Goal: Information Seeking & Learning: Learn about a topic

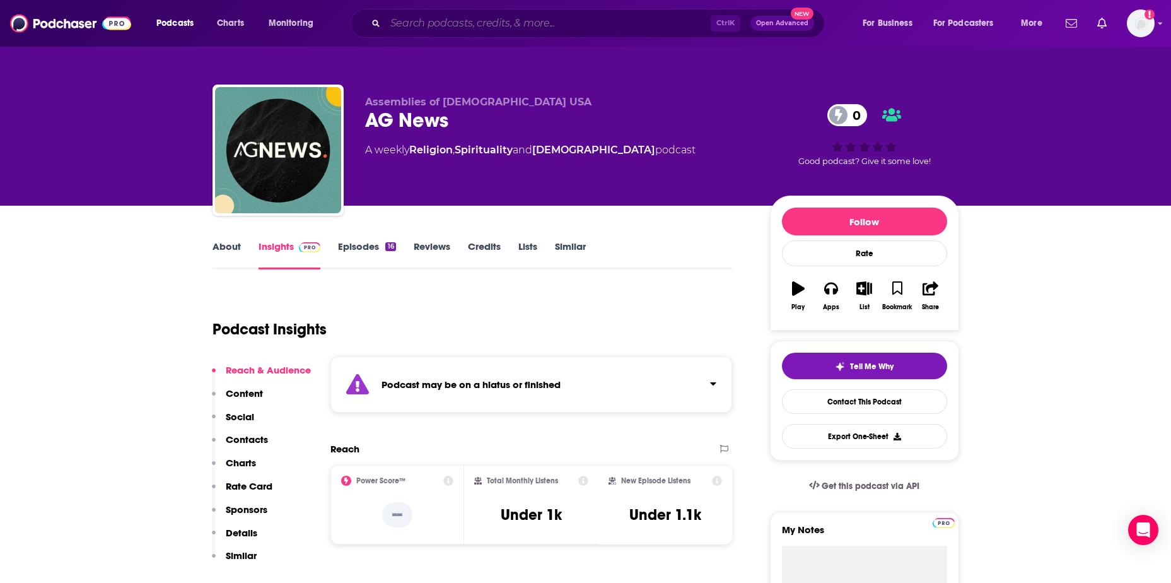
click at [542, 20] on input "Search podcasts, credits, & more..." at bounding box center [547, 23] width 325 height 20
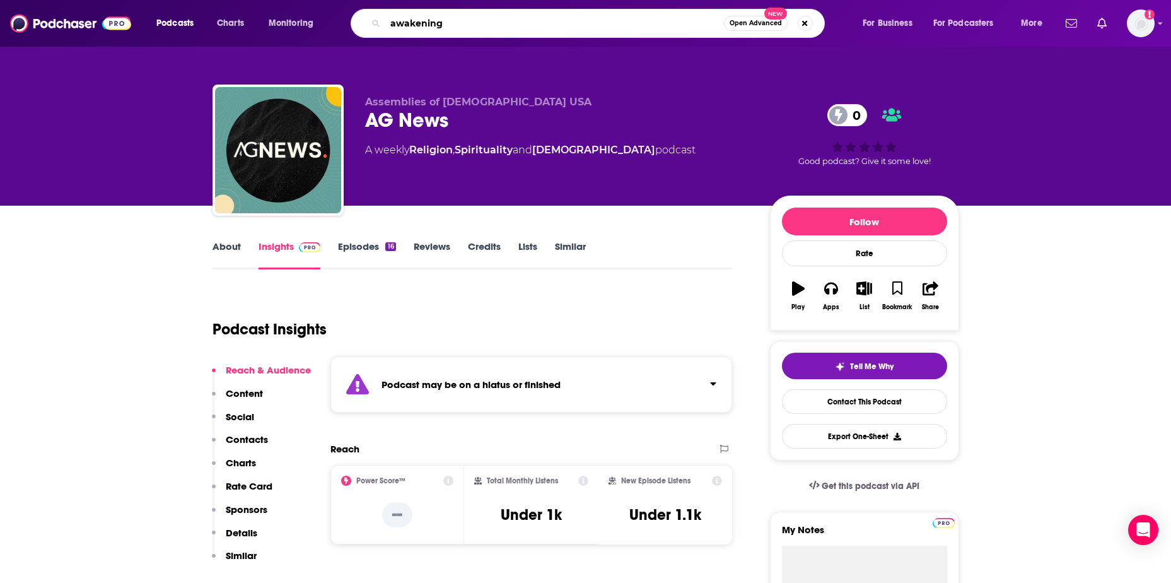
type input "awakening"
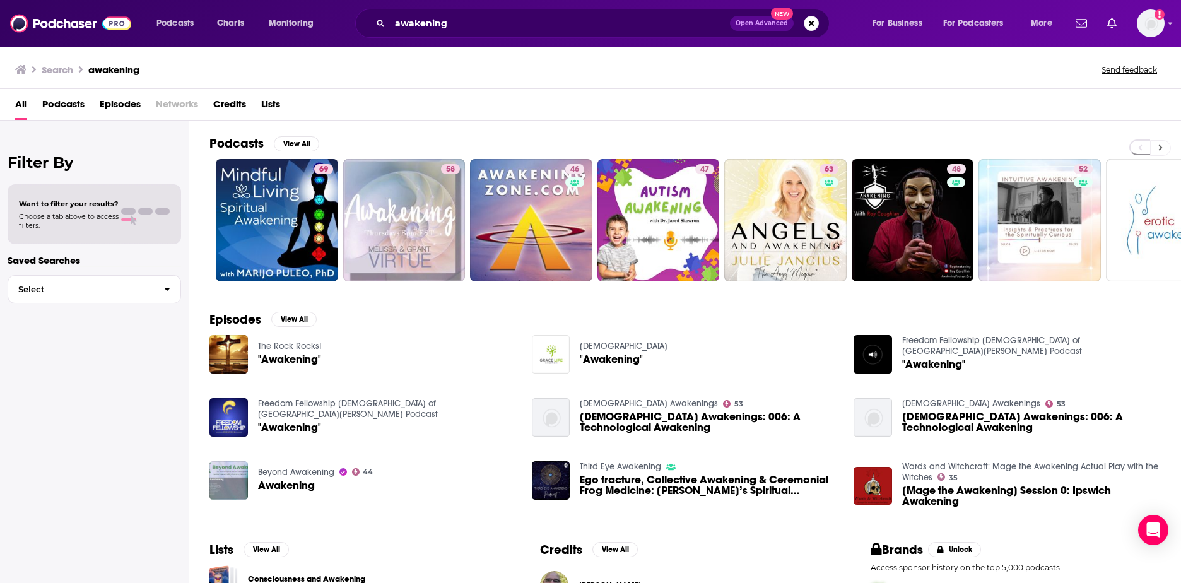
click at [1159, 148] on icon at bounding box center [1161, 148] width 4 height 6
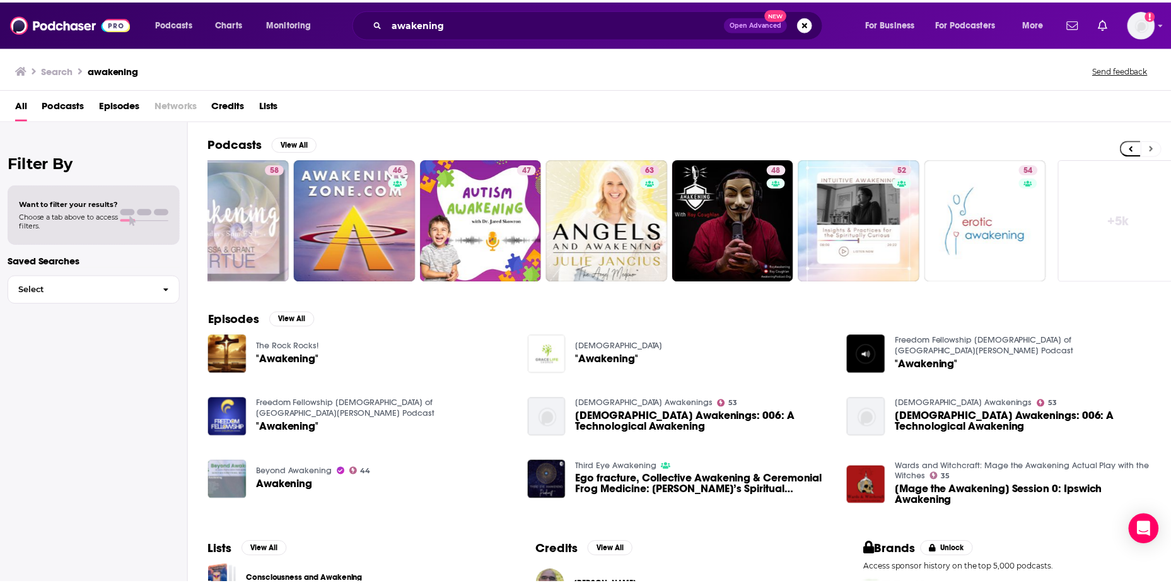
scroll to position [0, 187]
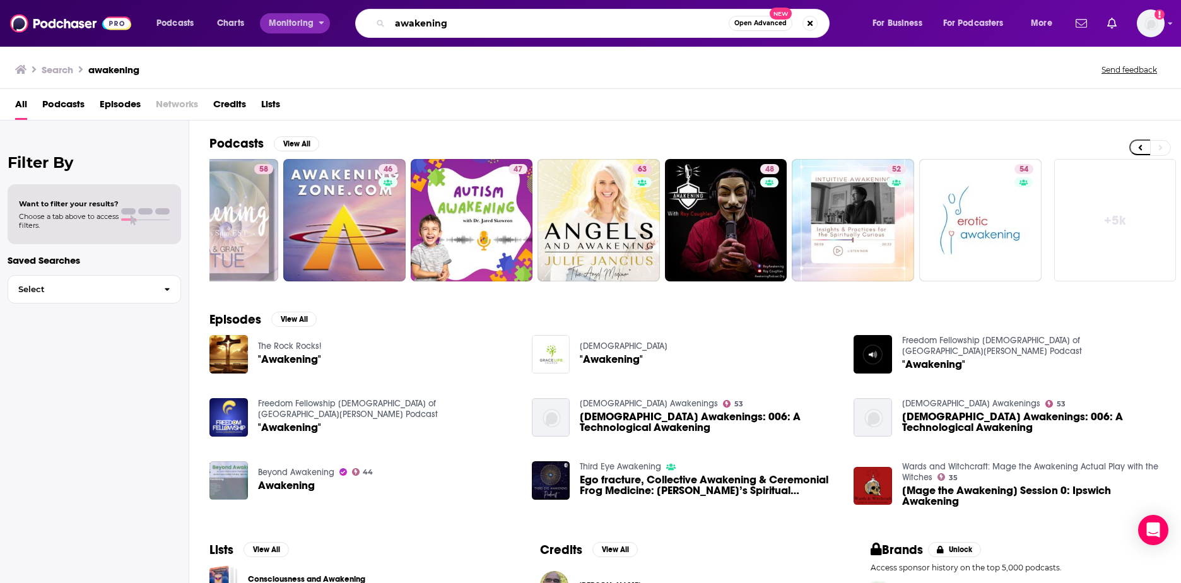
drag, startPoint x: 462, startPoint y: 26, endPoint x: 313, endPoint y: 26, distance: 149.5
click at [313, 26] on div "Podcasts Charts Monitoring awakening Open Advanced New For Business For Podcast…" at bounding box center [606, 23] width 916 height 29
type input "[PERSON_NAME]"
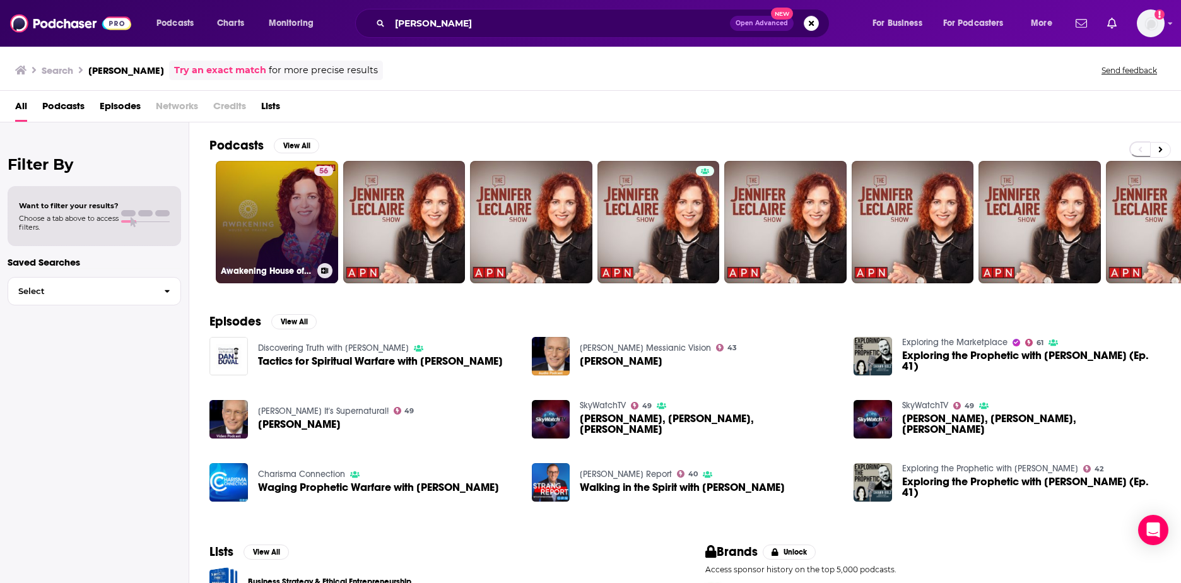
click at [284, 223] on link "56 Awakening House of Prayer with [PERSON_NAME]" at bounding box center [277, 222] width 122 height 122
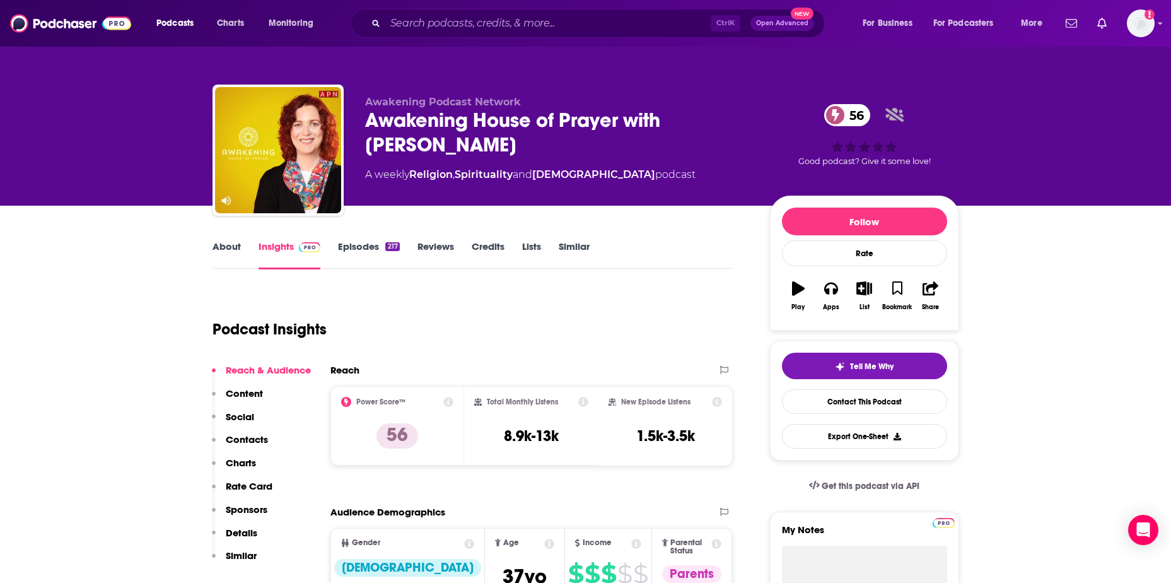
click at [214, 244] on link "About" at bounding box center [227, 254] width 28 height 29
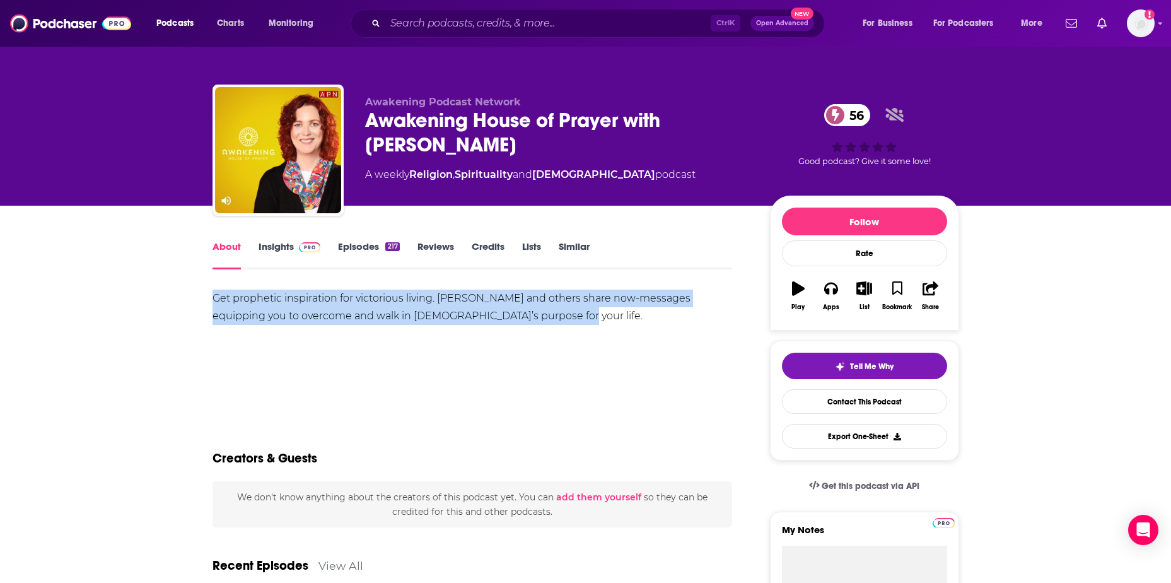
drag, startPoint x: 209, startPoint y: 297, endPoint x: 556, endPoint y: 314, distance: 346.7
drag, startPoint x: 556, startPoint y: 314, endPoint x: 450, endPoint y: 304, distance: 105.8
copy div "Get prophetic inspiration for victorious living. [PERSON_NAME] and others share…"
click at [269, 244] on link "Insights" at bounding box center [290, 254] width 62 height 29
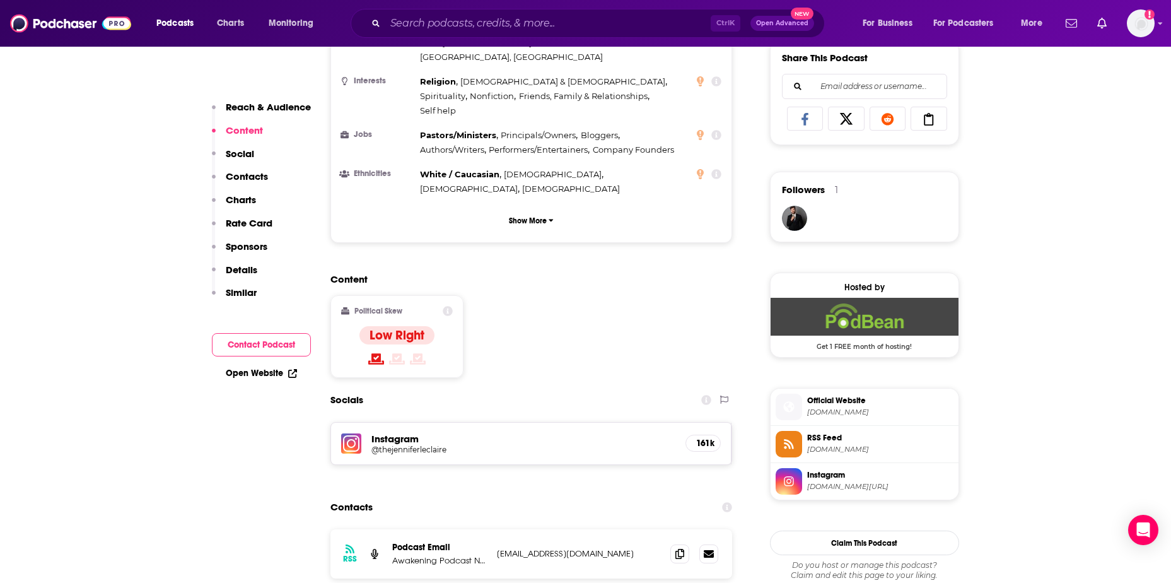
scroll to position [820, 0]
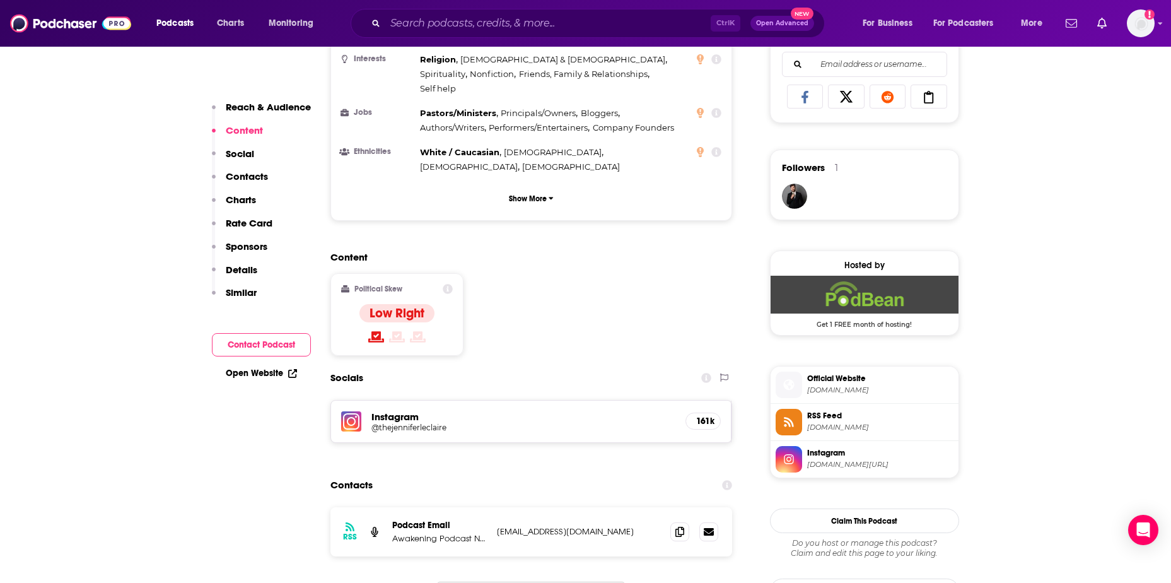
drag, startPoint x: 633, startPoint y: 437, endPoint x: 492, endPoint y: 442, distance: 141.4
click at [492, 507] on div "RSS Podcast Email Awakening Podcast Network [EMAIL_ADDRESS][DOMAIN_NAME] [EMAIL…" at bounding box center [531, 531] width 402 height 49
drag, startPoint x: 492, startPoint y: 442, endPoint x: 505, endPoint y: 440, distance: 13.4
copy p "[EMAIL_ADDRESS][DOMAIN_NAME]"
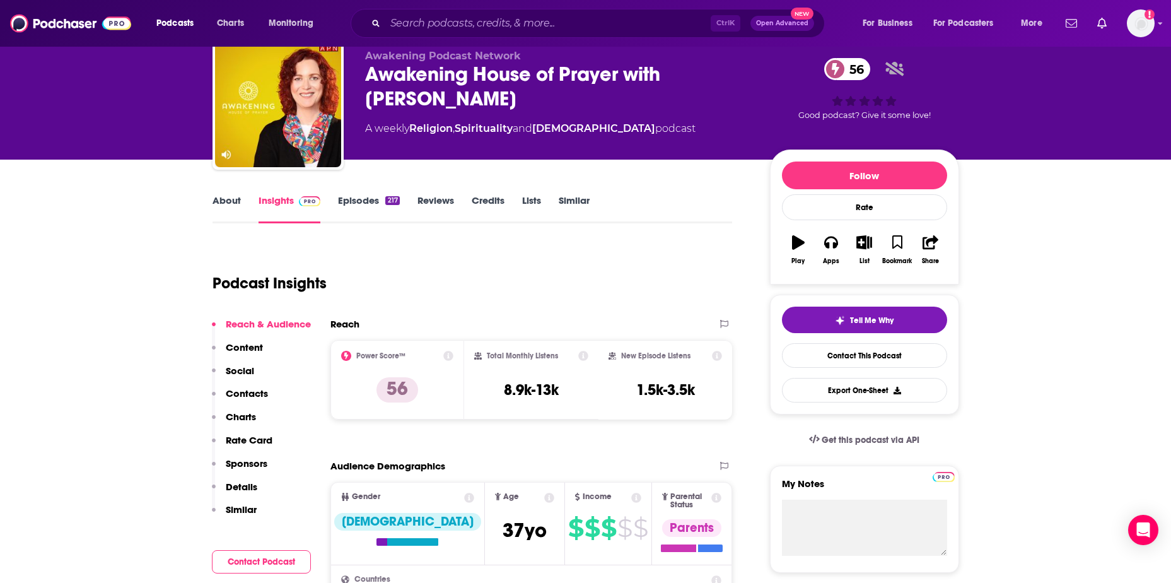
scroll to position [0, 0]
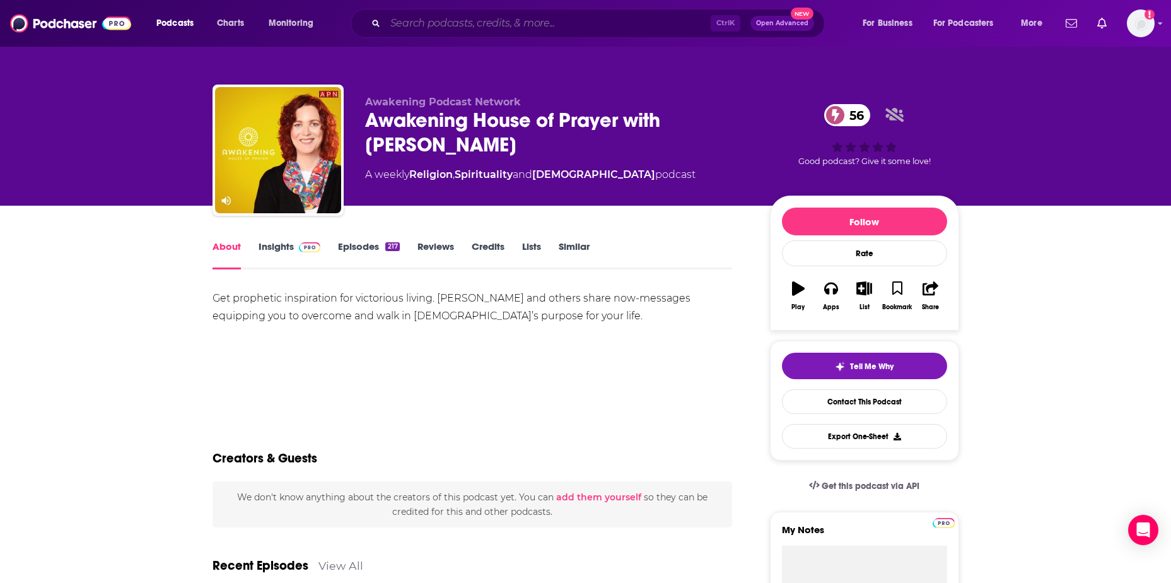
click at [420, 23] on input "Search podcasts, credits, & more..." at bounding box center [547, 23] width 325 height 20
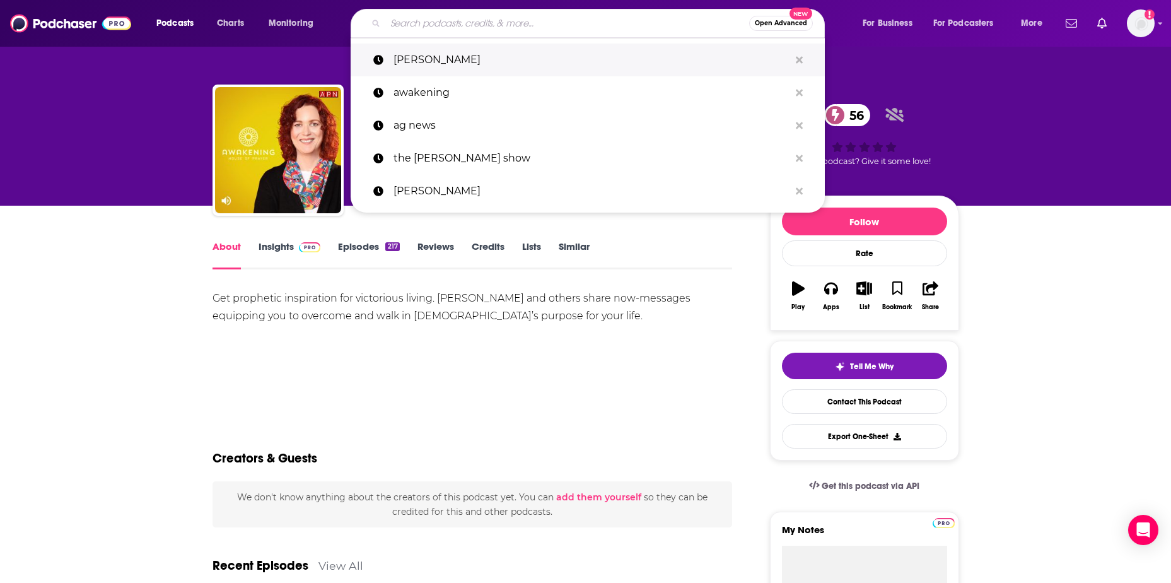
click at [421, 62] on p "[PERSON_NAME]" at bounding box center [592, 60] width 396 height 33
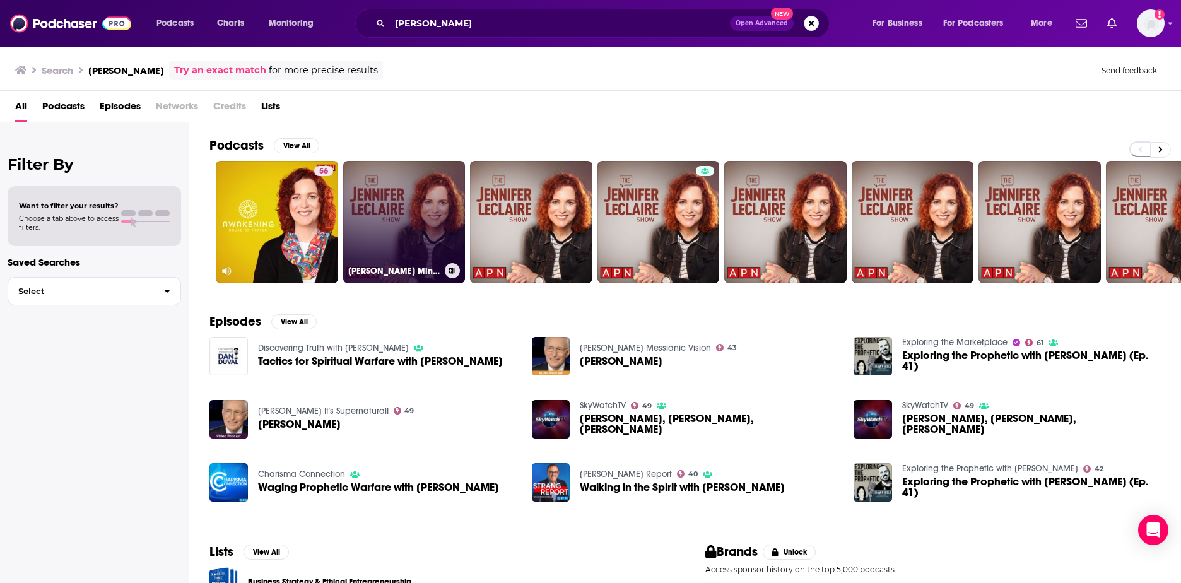
click at [416, 211] on link "[PERSON_NAME] Ministries International" at bounding box center [404, 222] width 122 height 122
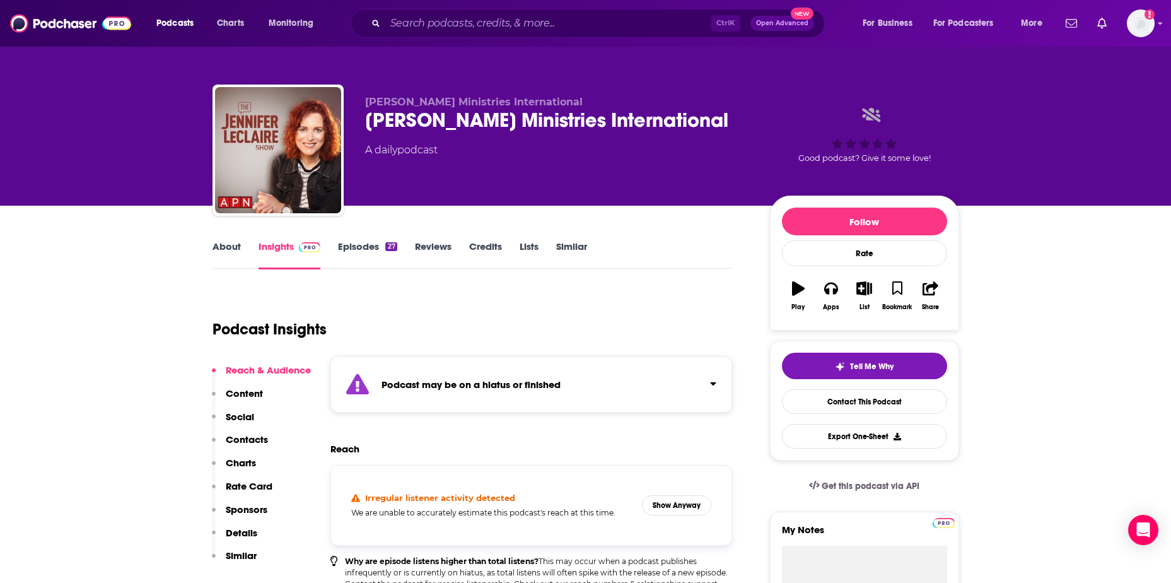
click at [362, 247] on link "Episodes 27" at bounding box center [367, 254] width 59 height 29
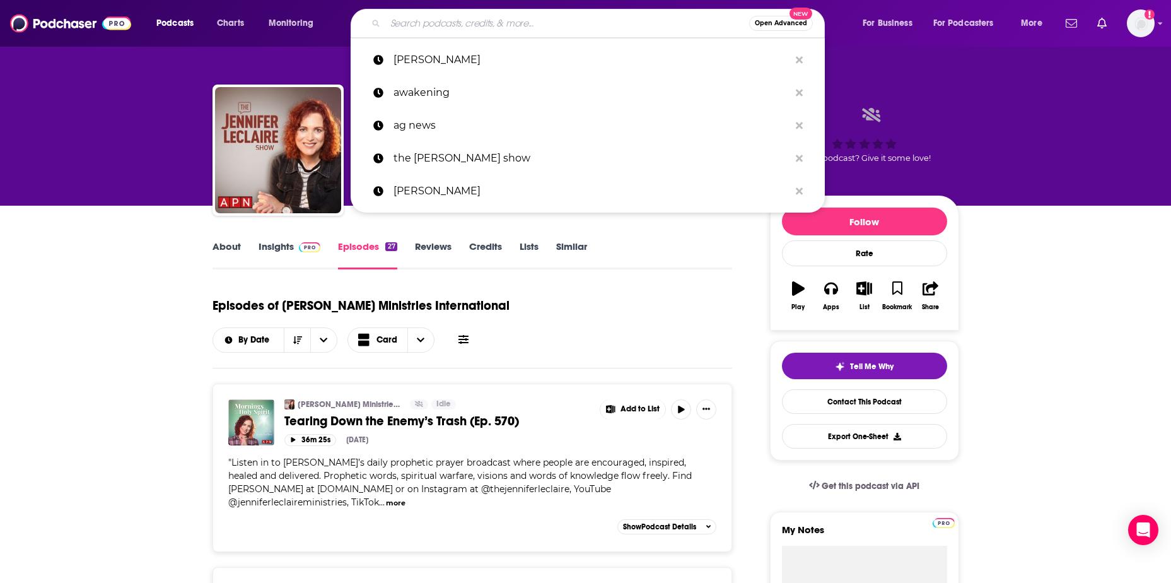
click at [435, 23] on input "Search podcasts, credits, & more..." at bounding box center [567, 23] width 364 height 20
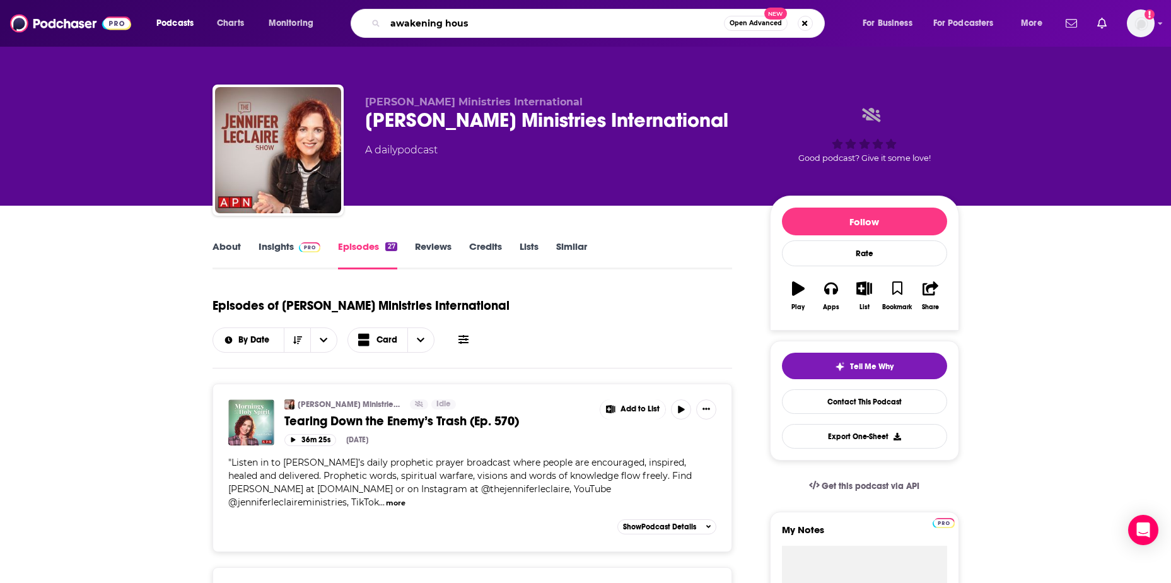
type input "awakening house"
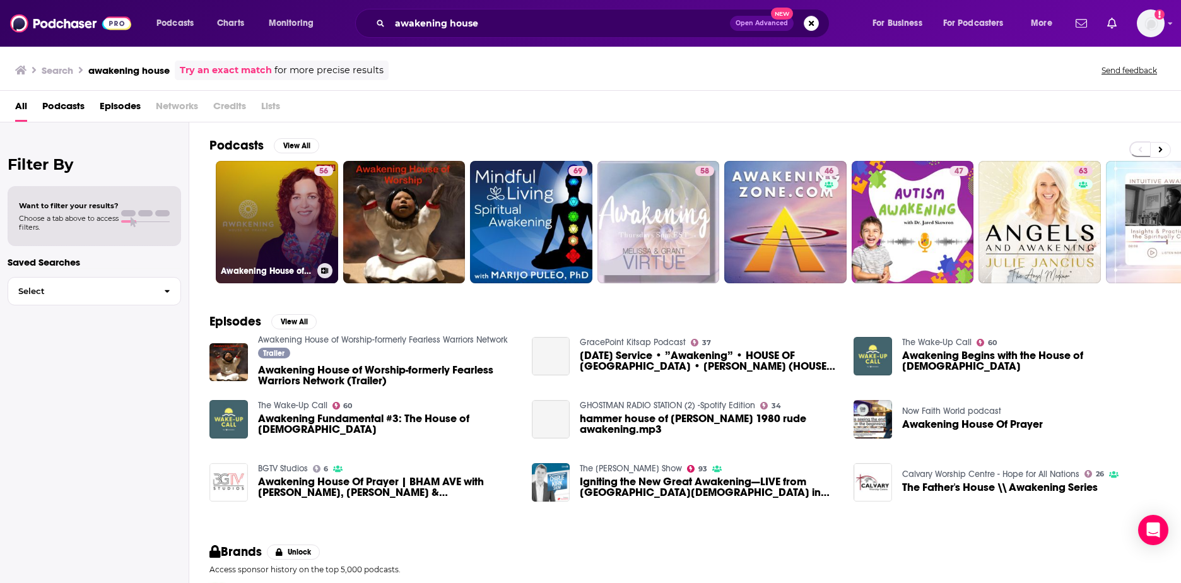
click at [272, 230] on link "56 Awakening House of Prayer with [PERSON_NAME]" at bounding box center [277, 222] width 122 height 122
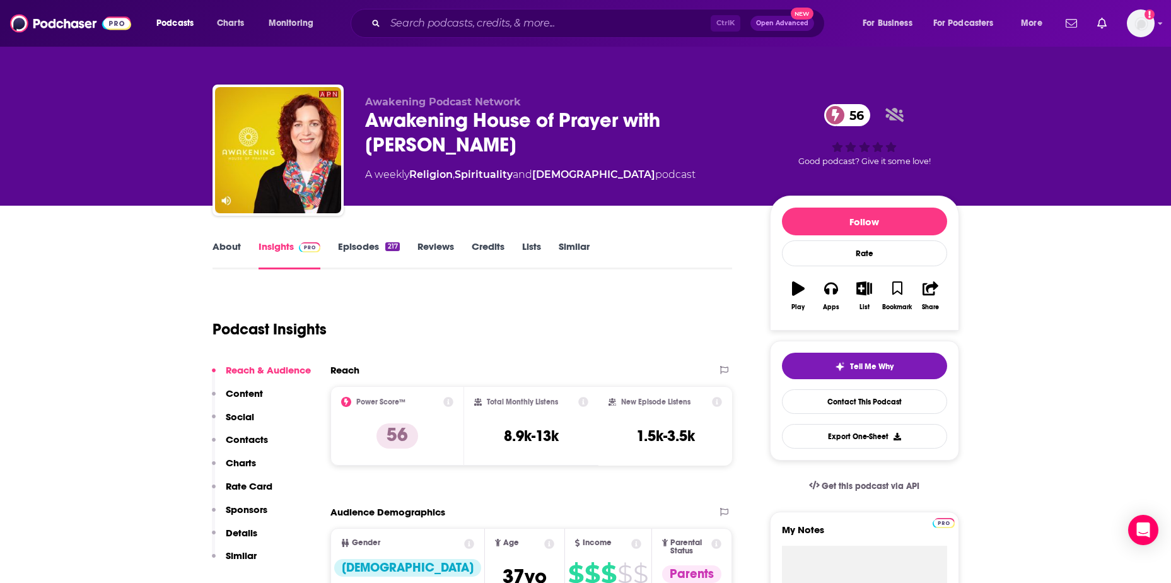
click at [359, 249] on link "Episodes 217" at bounding box center [368, 254] width 61 height 29
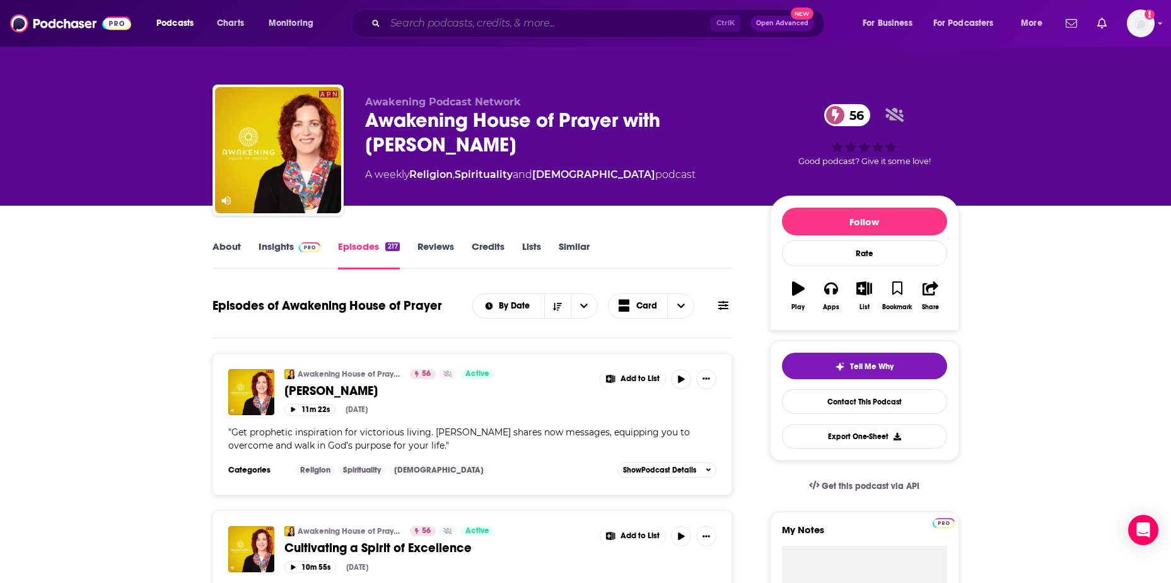
click at [452, 29] on input "Search podcasts, credits, & more..." at bounding box center [547, 23] width 325 height 20
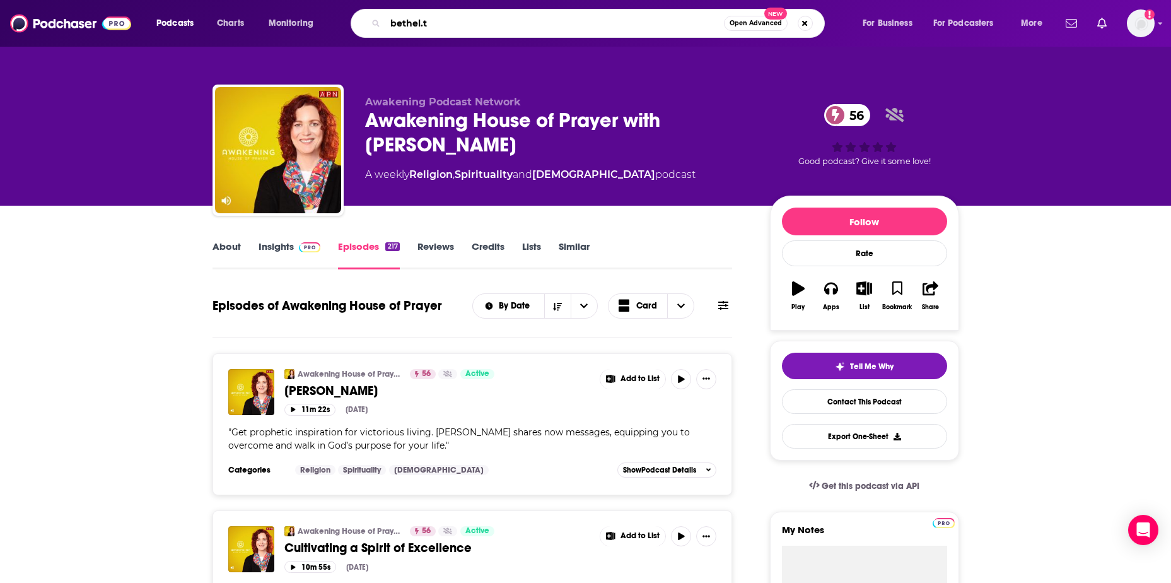
type input "[DOMAIN_NAME]"
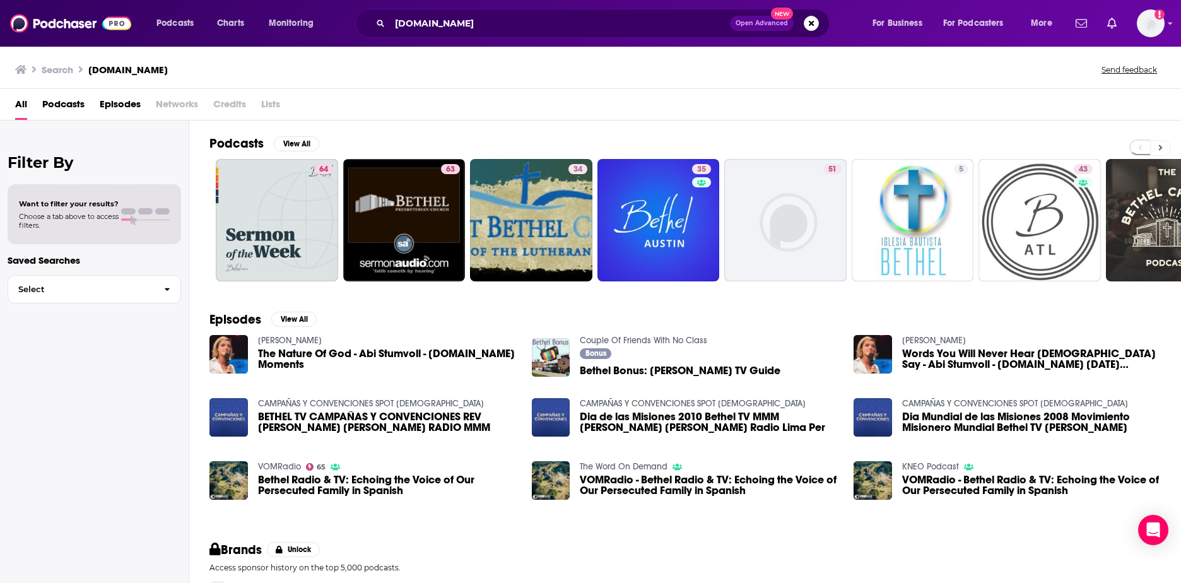
click at [1162, 145] on button at bounding box center [1160, 148] width 21 height 16
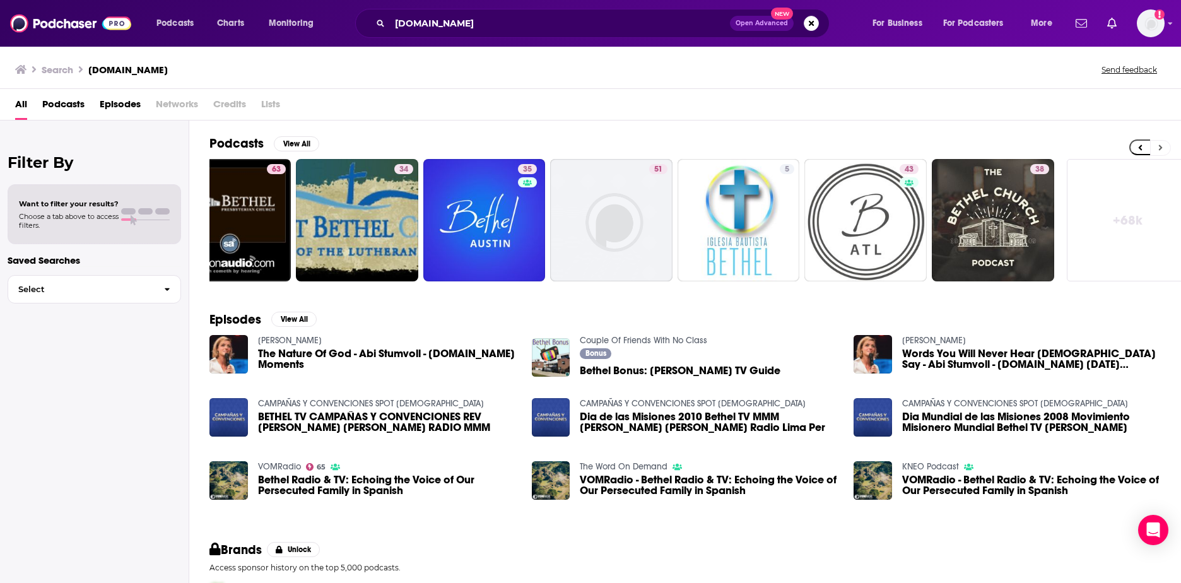
scroll to position [0, 187]
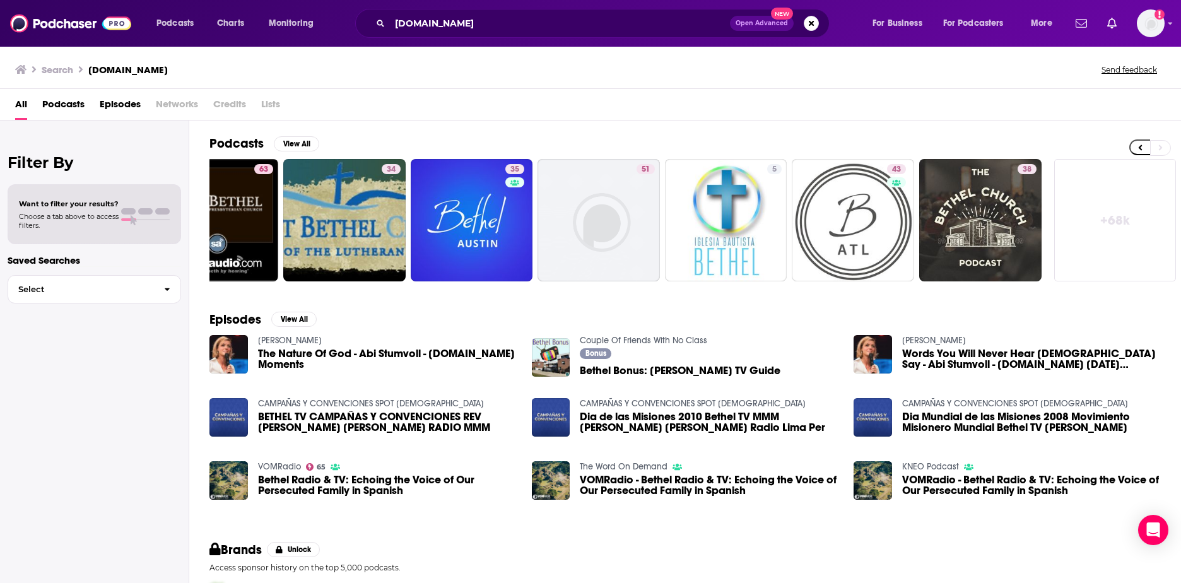
click at [1139, 223] on link "+ 68k" at bounding box center [1115, 220] width 122 height 122
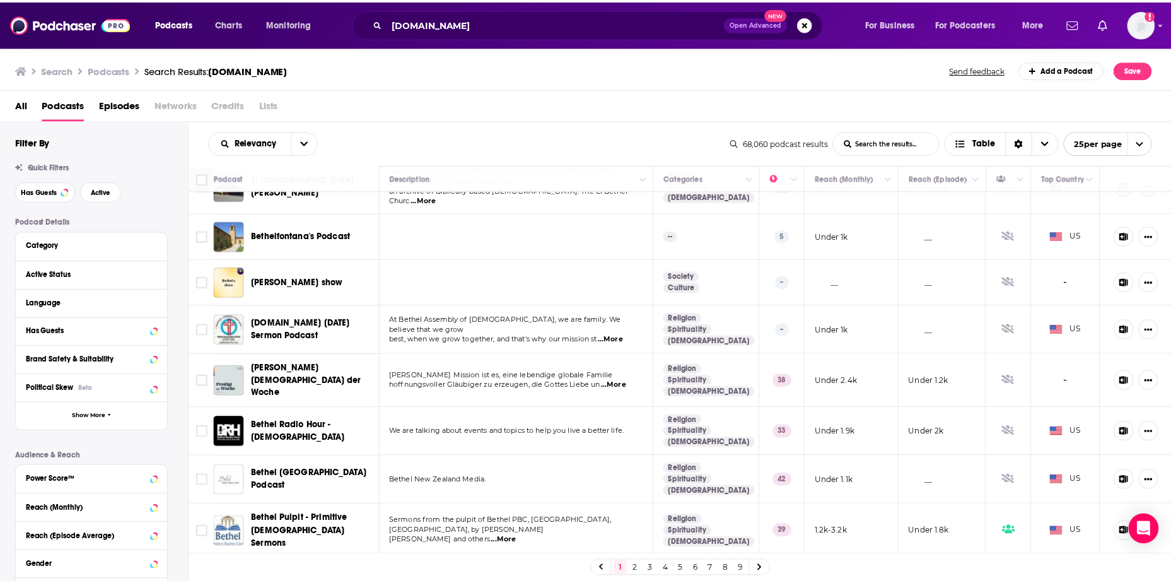
scroll to position [836, 0]
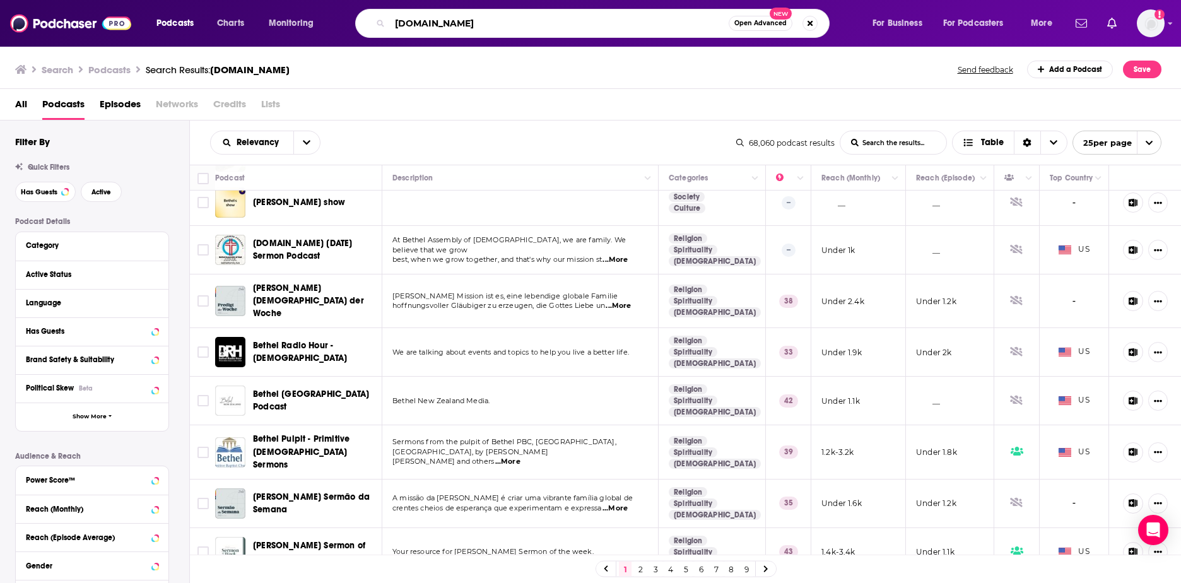
drag, startPoint x: 453, startPoint y: 21, endPoint x: 397, endPoint y: 21, distance: 56.1
click at [397, 21] on input "[DOMAIN_NAME]" at bounding box center [559, 23] width 339 height 20
paste input "lacksmith chronicles"
type input "blacksmith chronicles"
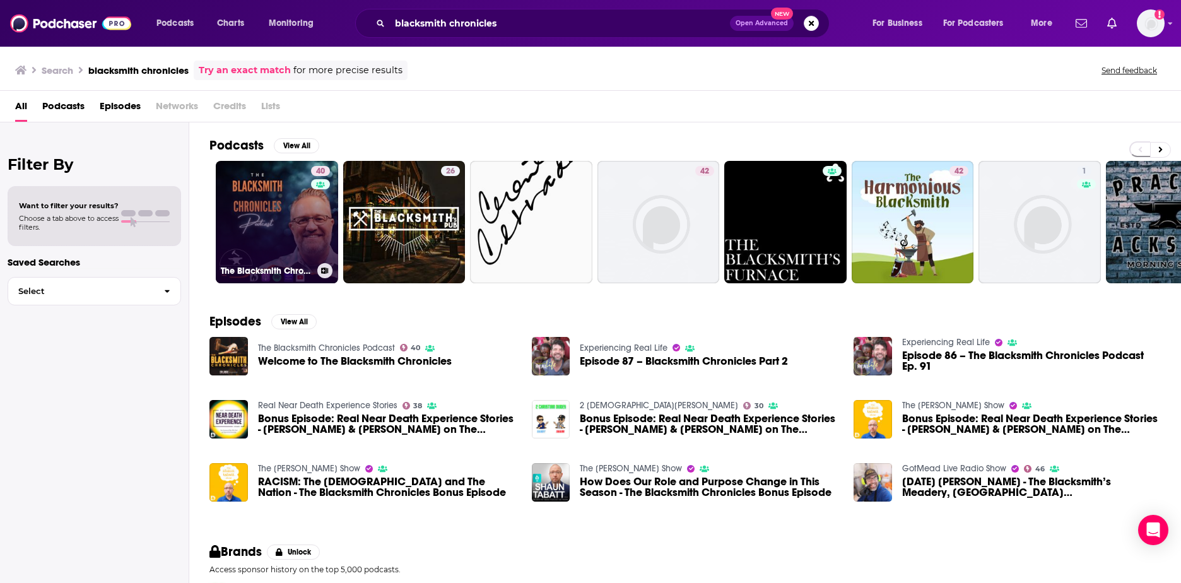
click at [306, 220] on link "40 The Blacksmith Chronicles Podcast" at bounding box center [277, 222] width 122 height 122
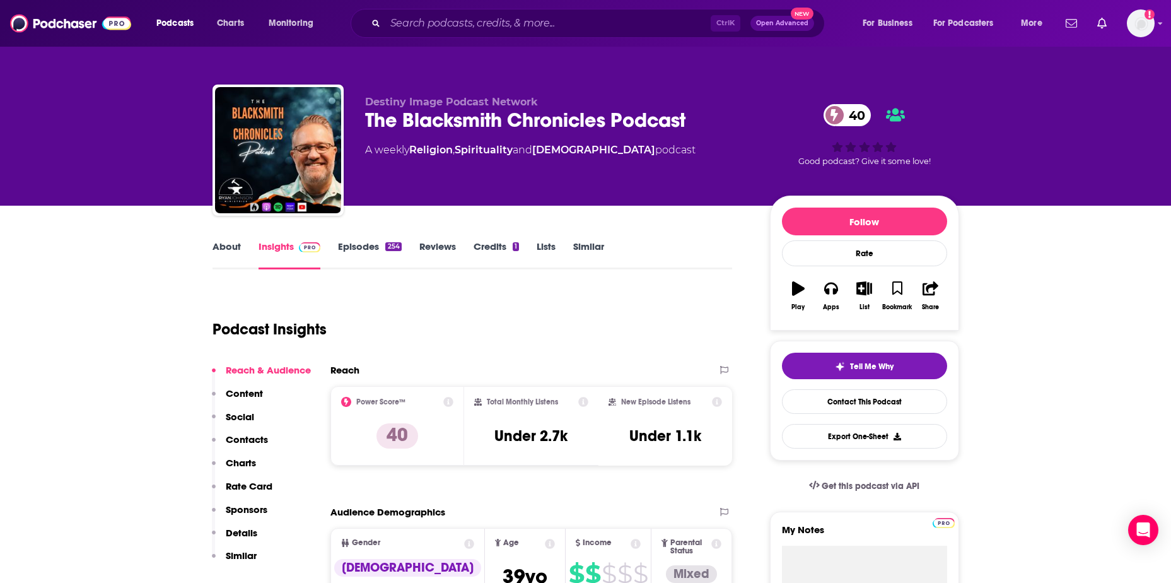
click at [219, 246] on link "About" at bounding box center [227, 254] width 28 height 29
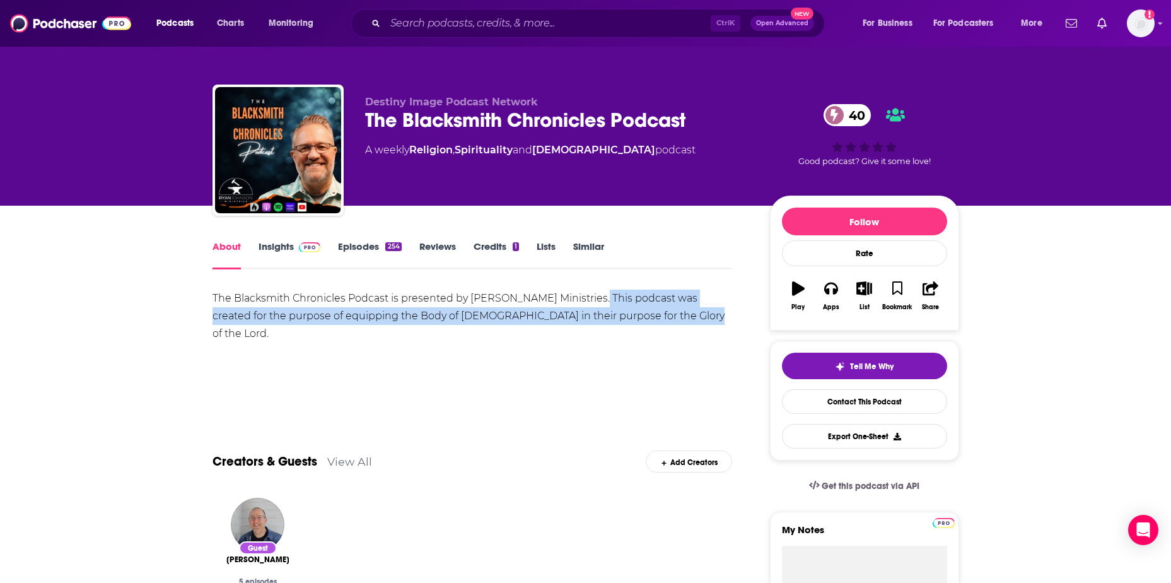
drag, startPoint x: 597, startPoint y: 298, endPoint x: 691, endPoint y: 324, distance: 97.9
click at [691, 324] on div "The Blacksmith Chronicles Podcast is presented by [PERSON_NAME] Ministries. Thi…" at bounding box center [473, 316] width 520 height 53
copy div "This podcast was created for the purpose of equipping the Body of [DEMOGRAPHIC_…"
click at [266, 242] on link "Insights" at bounding box center [290, 254] width 62 height 29
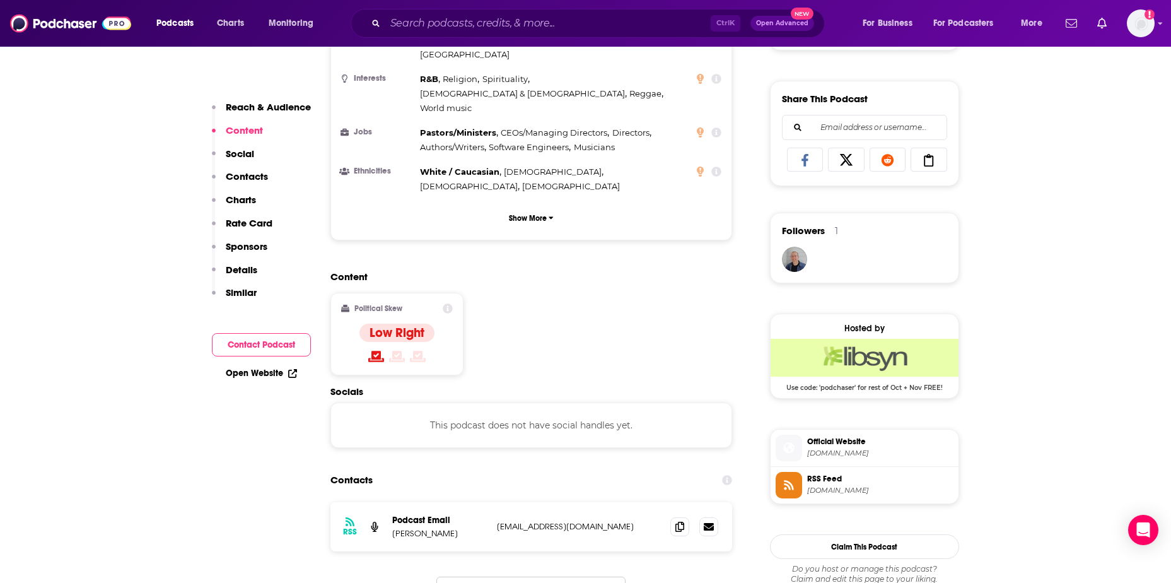
scroll to position [820, 0]
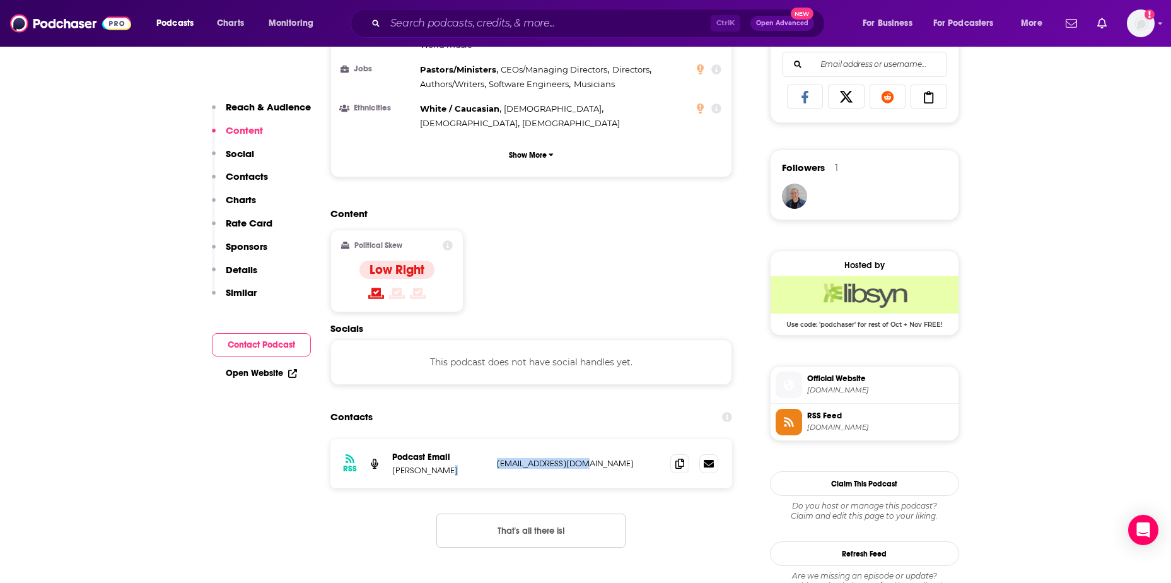
drag, startPoint x: 583, startPoint y: 401, endPoint x: 485, endPoint y: 401, distance: 97.8
click at [0, 0] on div "Podcast Email [PERSON_NAME] [EMAIL_ADDRESS][DOMAIN_NAME] [EMAIL_ADDRESS][DOMAIN…" at bounding box center [0, 0] width 0 height 0
drag, startPoint x: 485, startPoint y: 401, endPoint x: 501, endPoint y: 397, distance: 16.4
copy div "[EMAIL_ADDRESS][DOMAIN_NAME]"
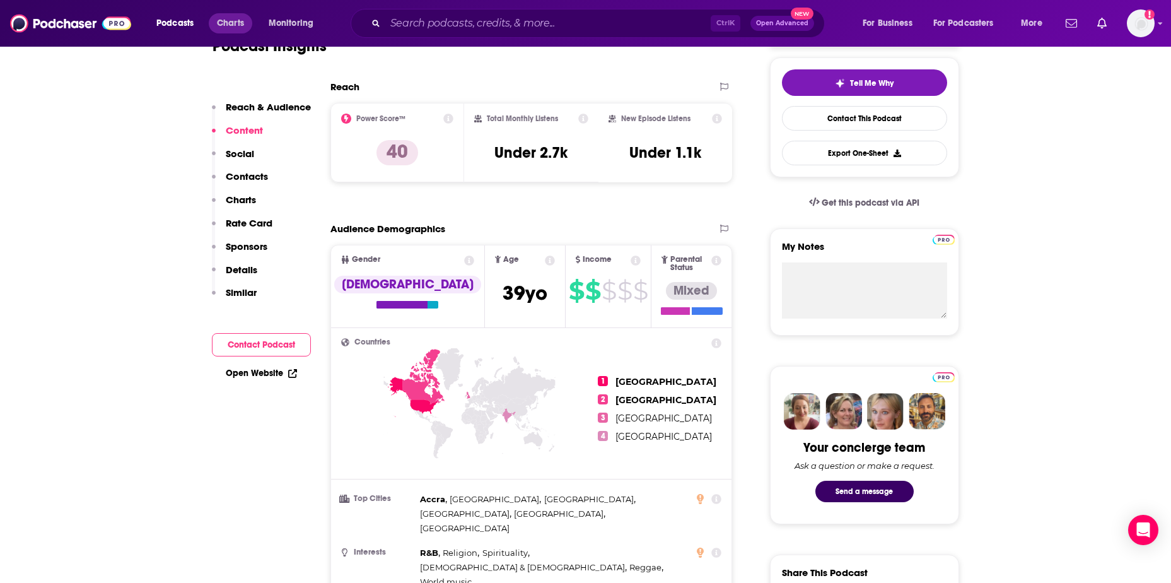
scroll to position [189, 0]
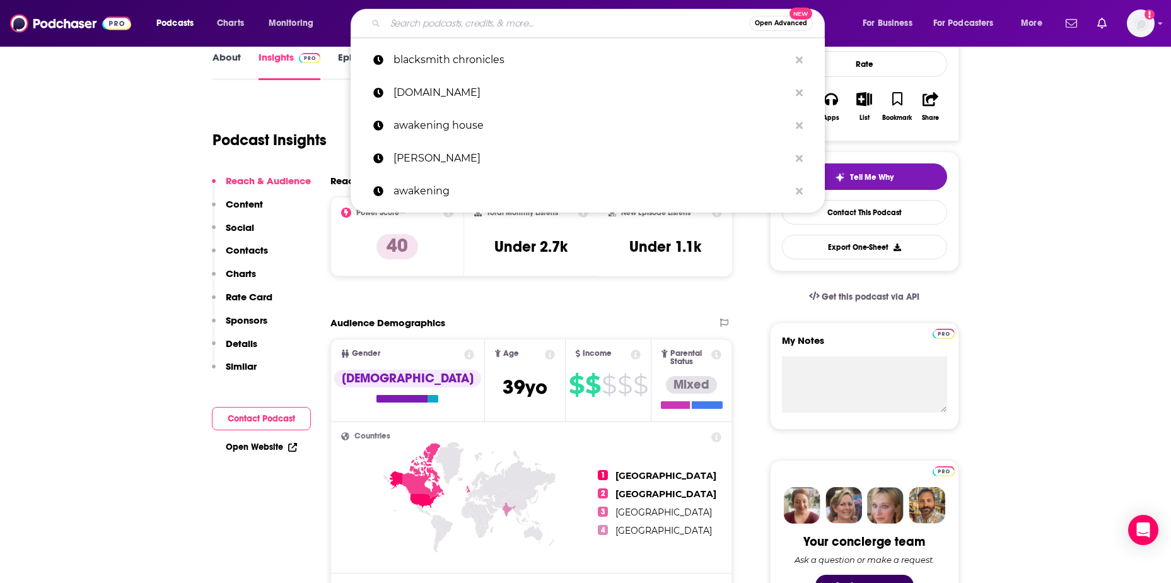
click at [450, 28] on input "Search podcasts, credits, & more..." at bounding box center [567, 23] width 364 height 20
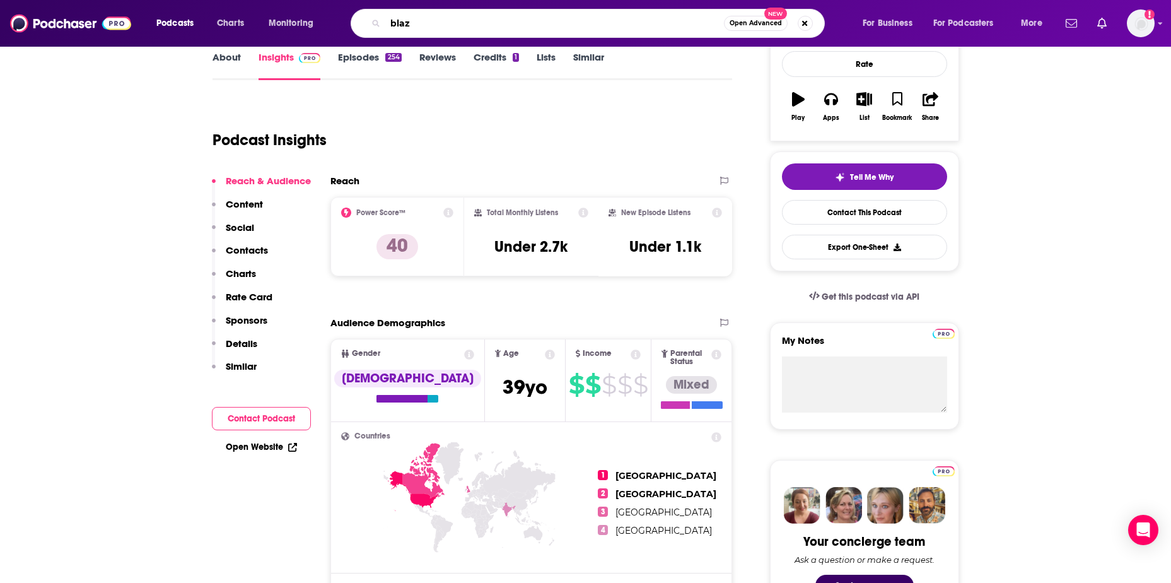
type input "blaze"
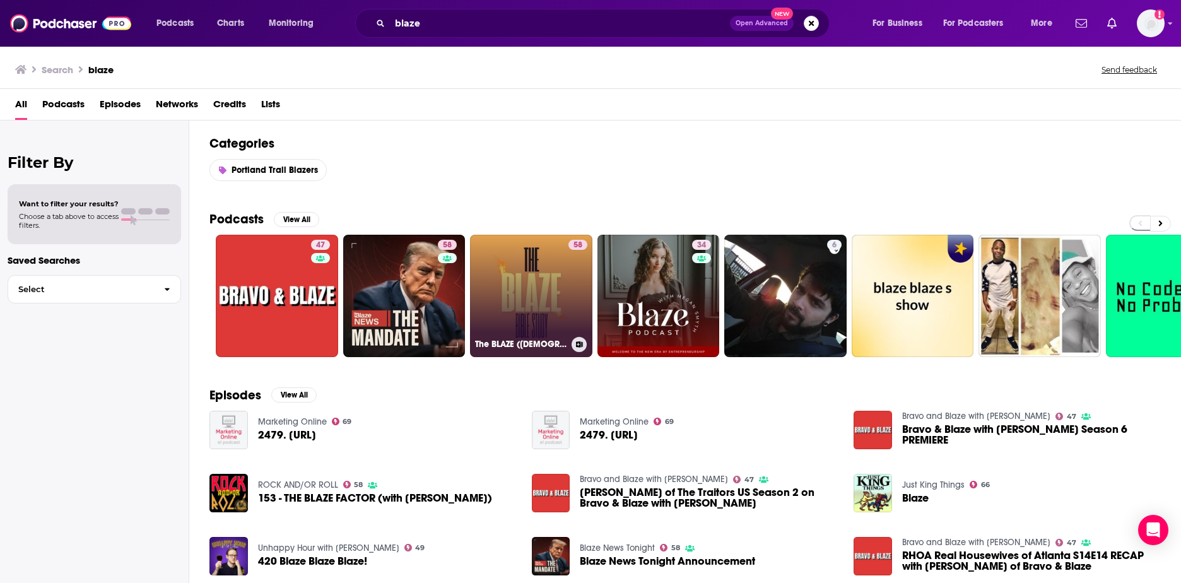
click at [554, 307] on link "58 The BLAZE ([DEMOGRAPHIC_DATA] Study)" at bounding box center [531, 296] width 122 height 122
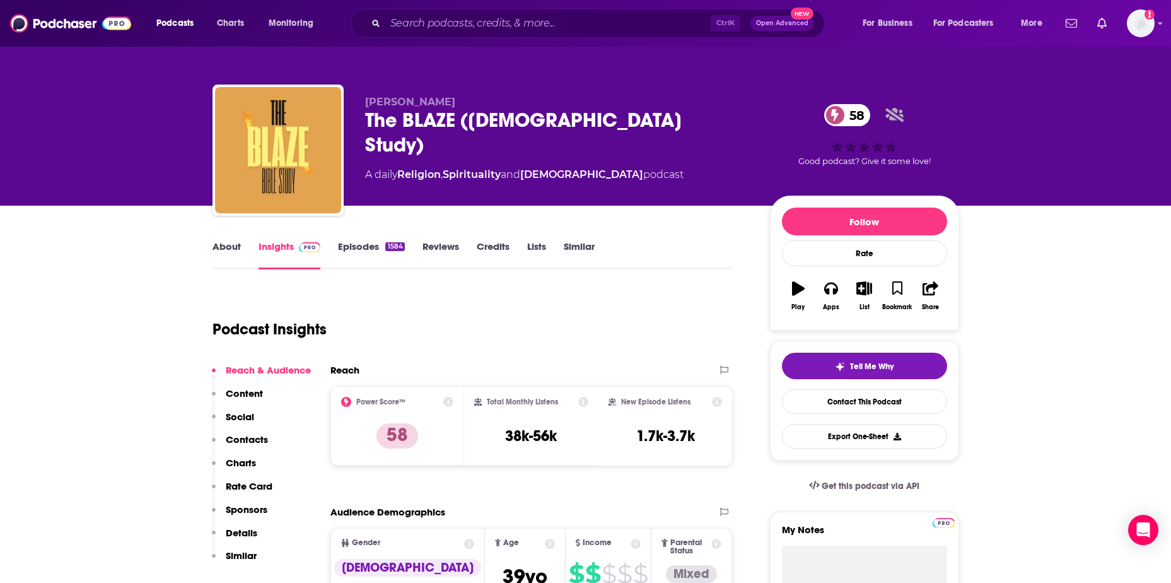
click at [216, 250] on link "About" at bounding box center [227, 254] width 28 height 29
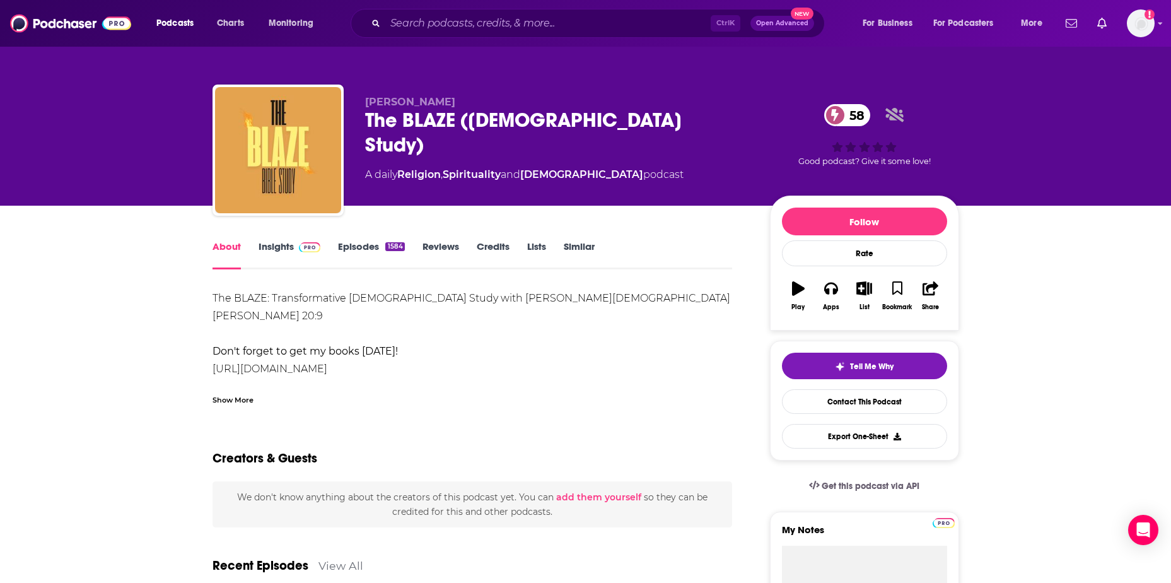
click at [268, 245] on link "Insights" at bounding box center [290, 254] width 62 height 29
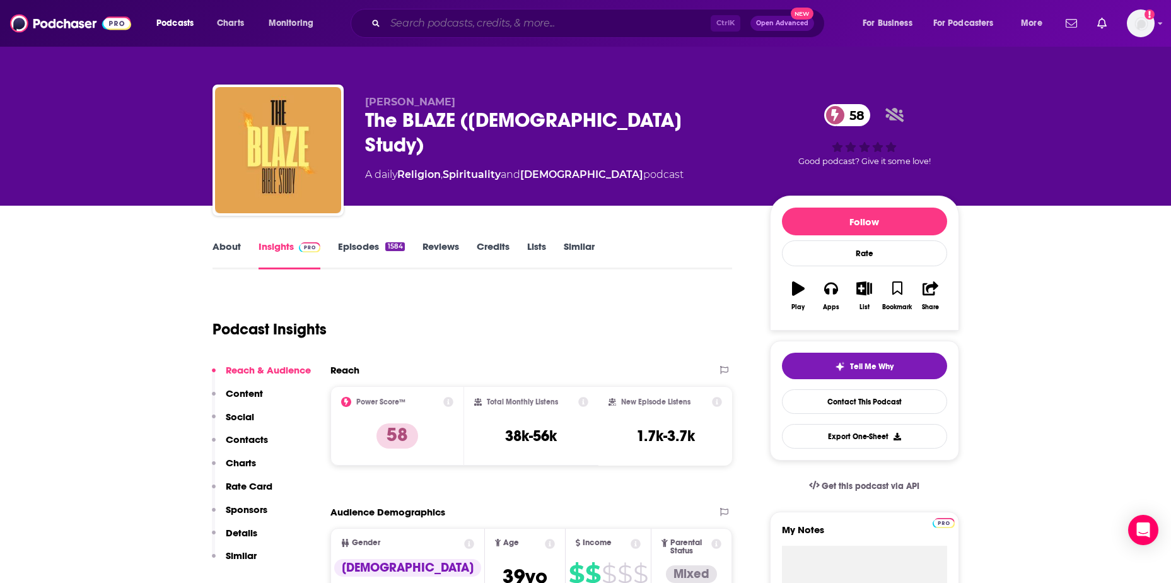
click at [476, 18] on input "Search podcasts, credits, & more..." at bounding box center [547, 23] width 325 height 20
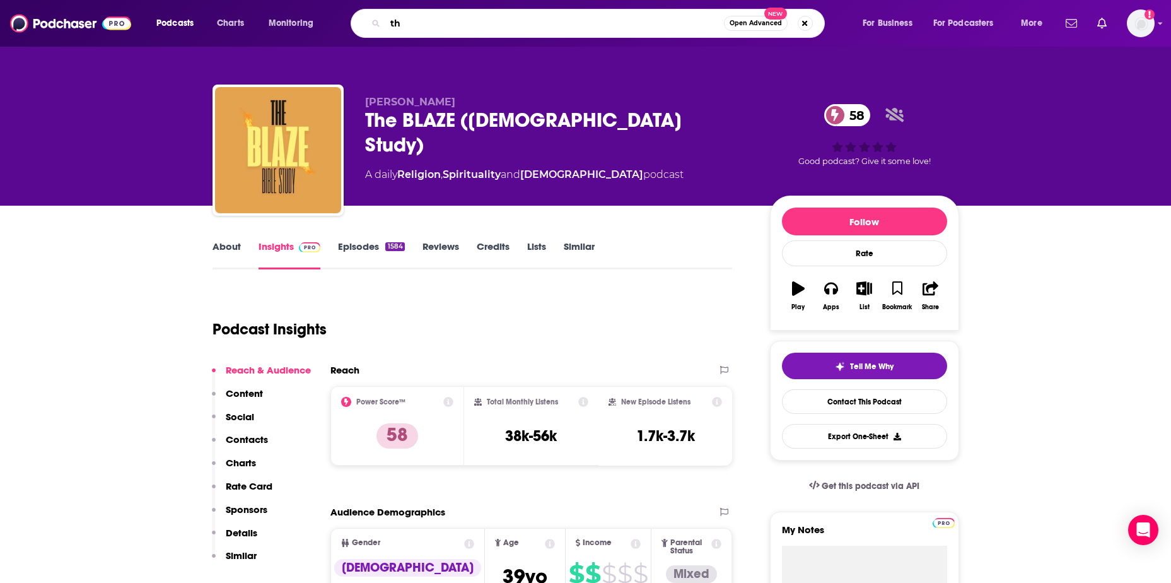
type input "t"
type input "blaze media"
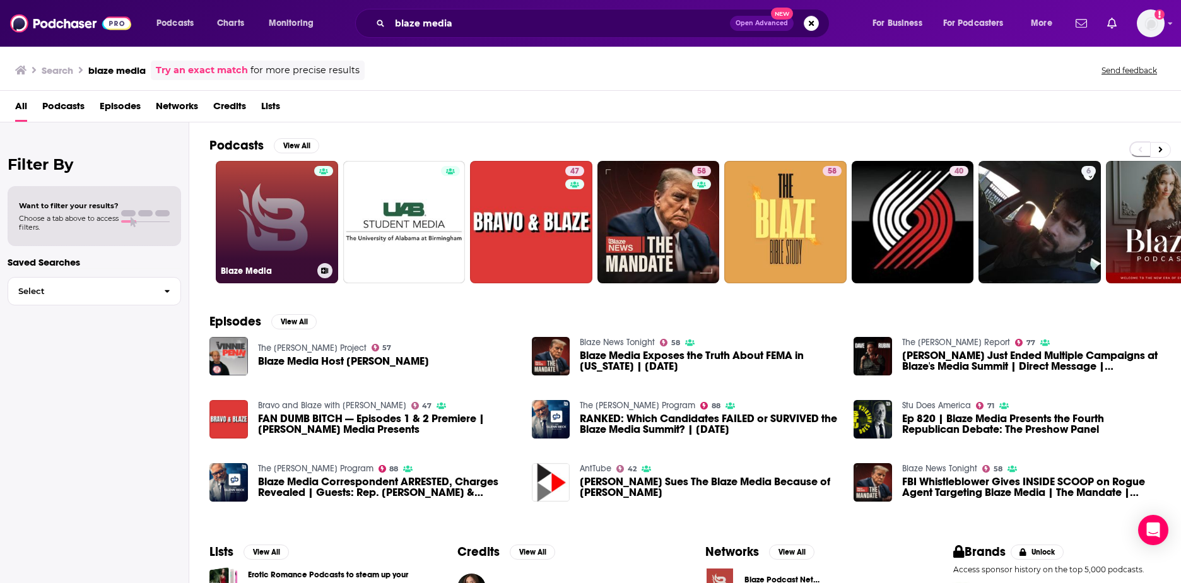
click at [310, 247] on link "Blaze Media" at bounding box center [277, 222] width 122 height 122
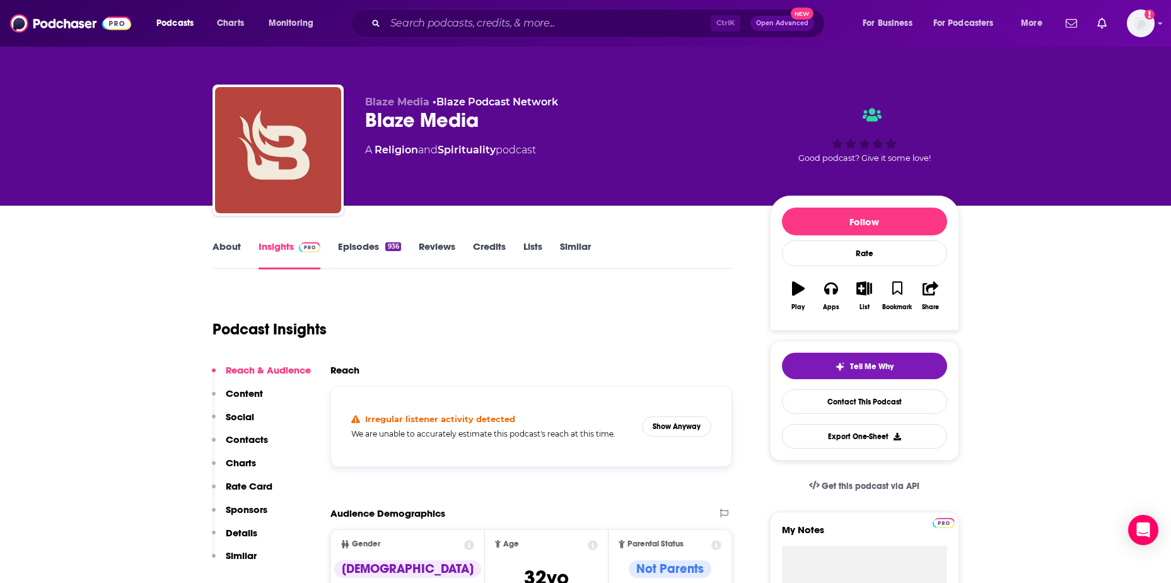
click at [235, 245] on link "About" at bounding box center [227, 254] width 28 height 29
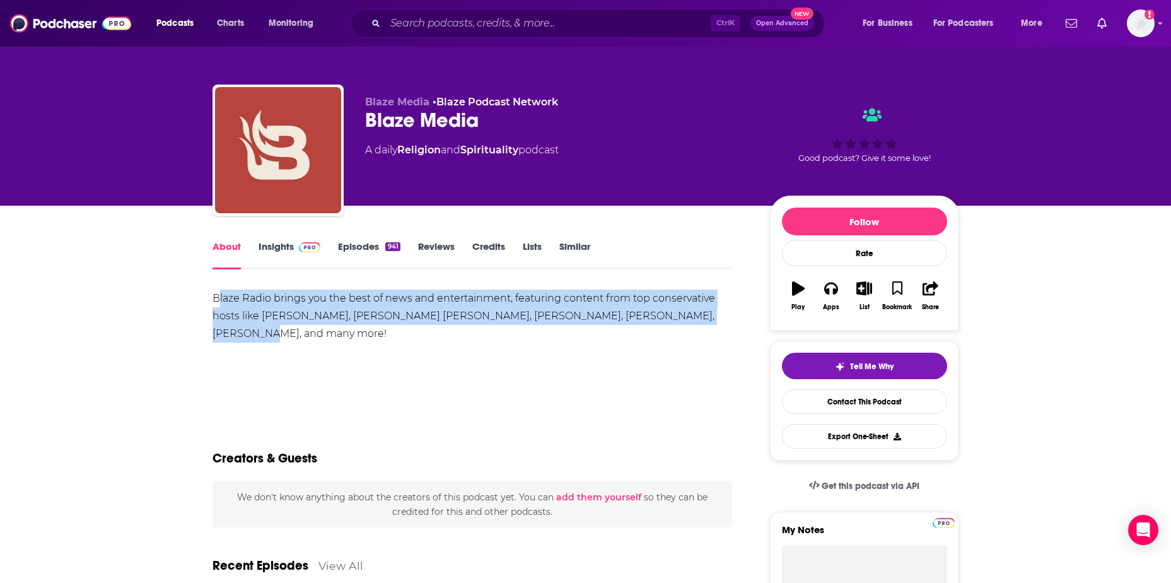
drag, startPoint x: 240, startPoint y: 297, endPoint x: 706, endPoint y: 323, distance: 466.8
click at [706, 323] on div "Blaze Radio brings you the best of news and entertainment, featuring content fr…" at bounding box center [473, 316] width 520 height 53
drag, startPoint x: 706, startPoint y: 323, endPoint x: 468, endPoint y: 310, distance: 238.1
click at [701, 321] on div "Blaze Radio brings you the best of news and entertainment, featuring content fr…" at bounding box center [473, 316] width 520 height 53
drag, startPoint x: 187, startPoint y: 311, endPoint x: 220, endPoint y: 310, distance: 33.5
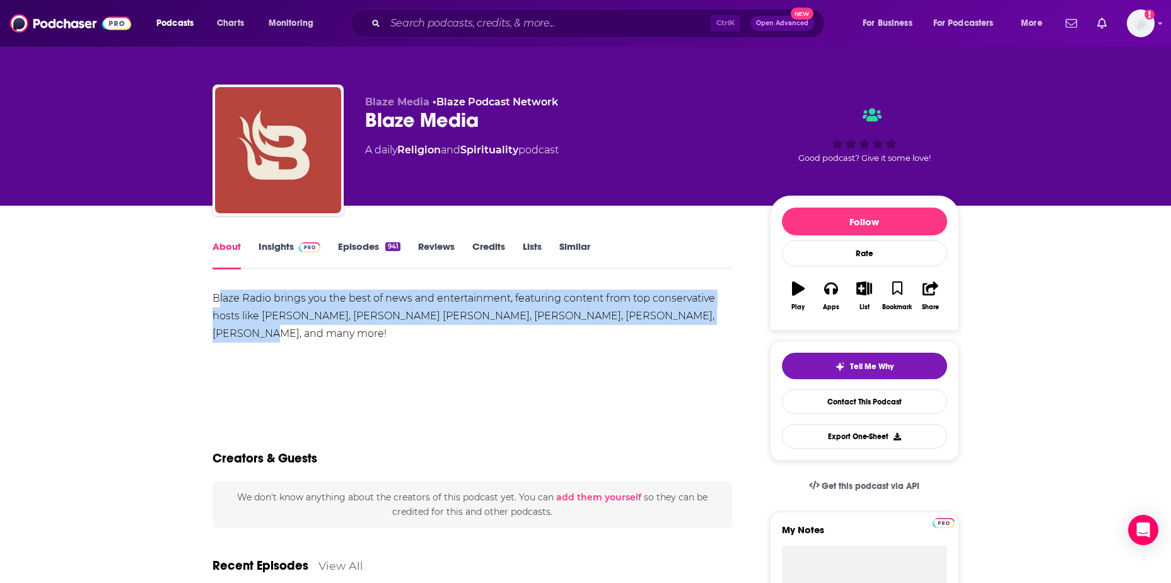
click at [217, 302] on div "Blaze Radio brings you the best of news and entertainment, featuring content fr…" at bounding box center [473, 316] width 520 height 53
drag, startPoint x: 214, startPoint y: 297, endPoint x: 702, endPoint y: 319, distance: 488.7
click at [702, 319] on div "Blaze Radio brings you the best of news and entertainment, featuring content fr…" at bounding box center [473, 316] width 520 height 53
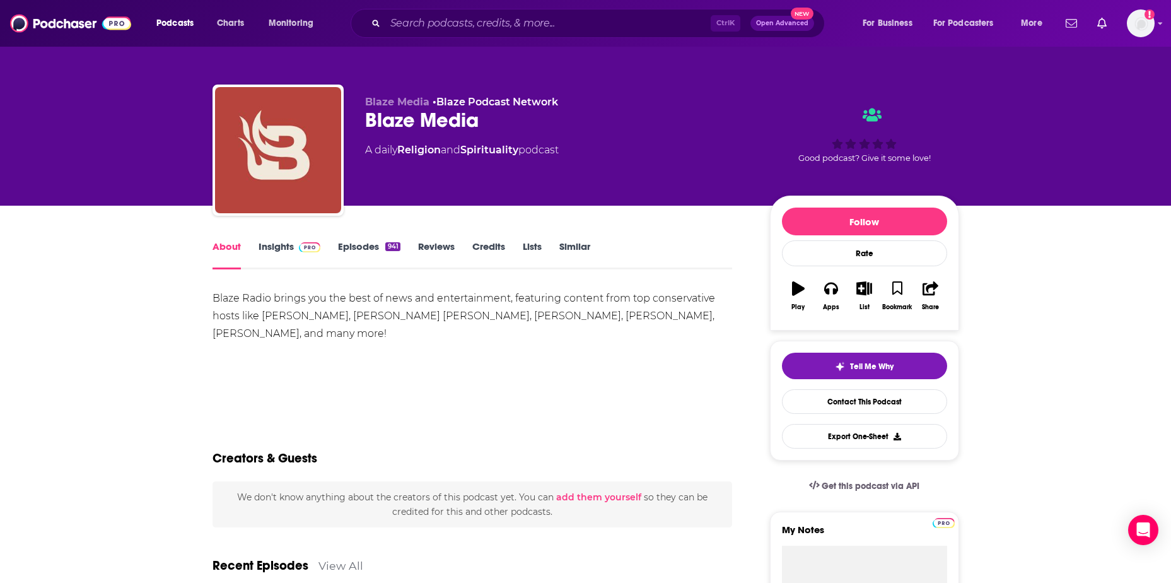
drag, startPoint x: 465, startPoint y: 289, endPoint x: 229, endPoint y: 310, distance: 236.9
click at [229, 310] on div "Blaze Radio brings you the best of news and entertainment, featuring content fr…" at bounding box center [473, 316] width 520 height 53
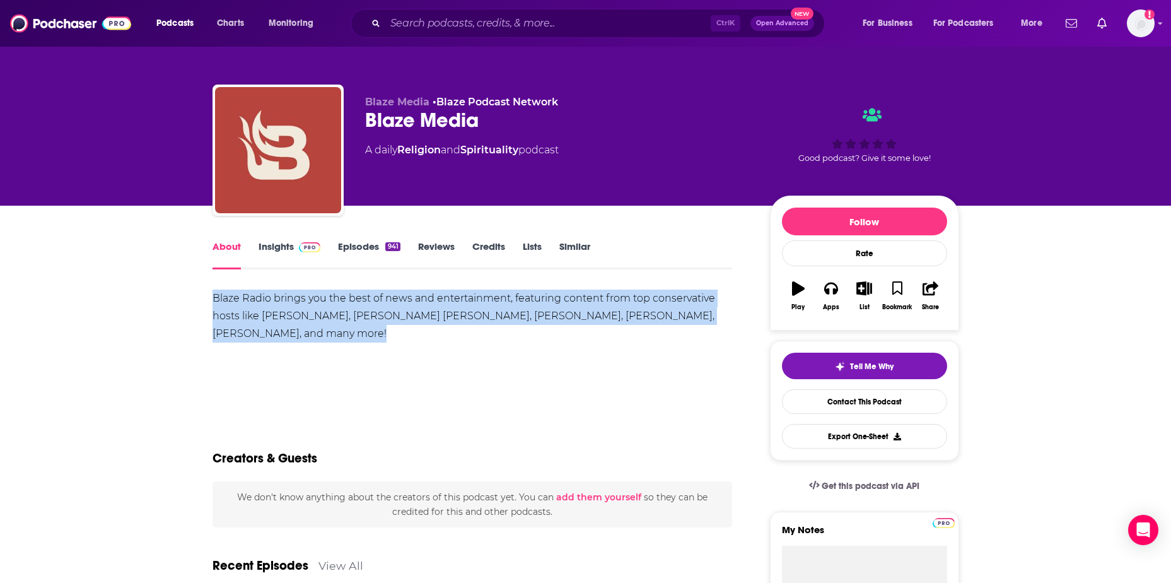
click at [229, 310] on div "Blaze Radio brings you the best of news and entertainment, featuring content fr…" at bounding box center [473, 316] width 520 height 53
copy div "Blaze Radio brings you the best of news and entertainment, featuring content fr…"
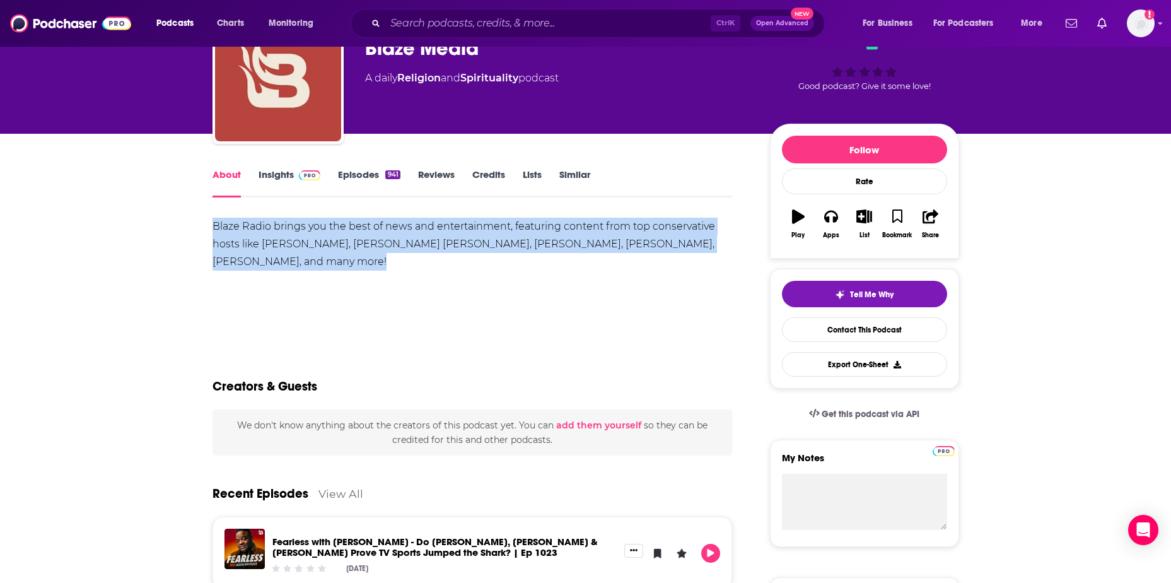
scroll to position [63, 0]
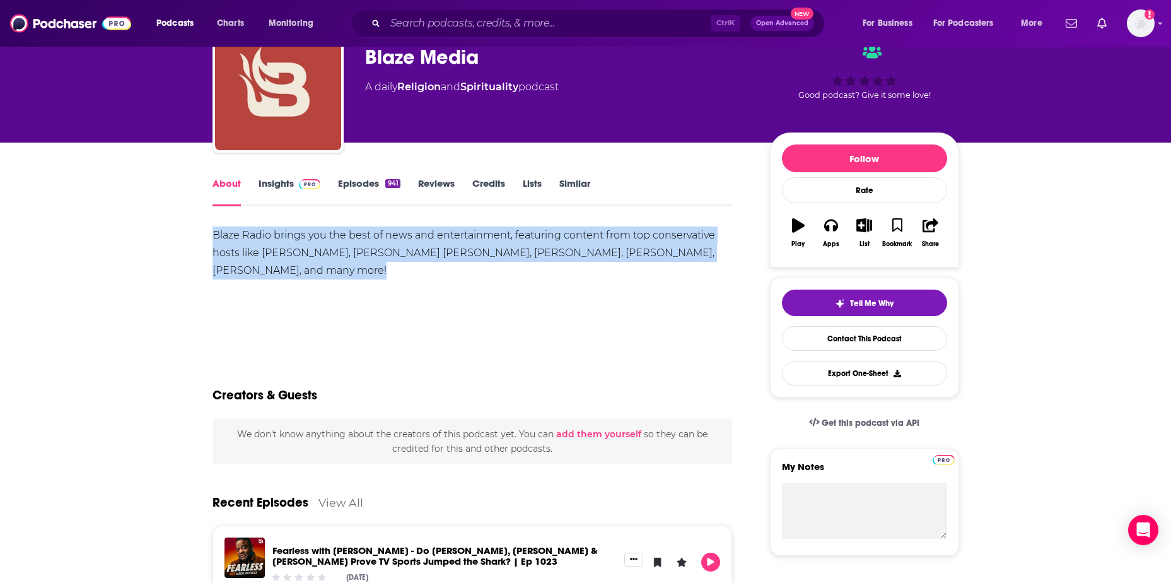
click at [274, 179] on link "Insights" at bounding box center [290, 191] width 62 height 29
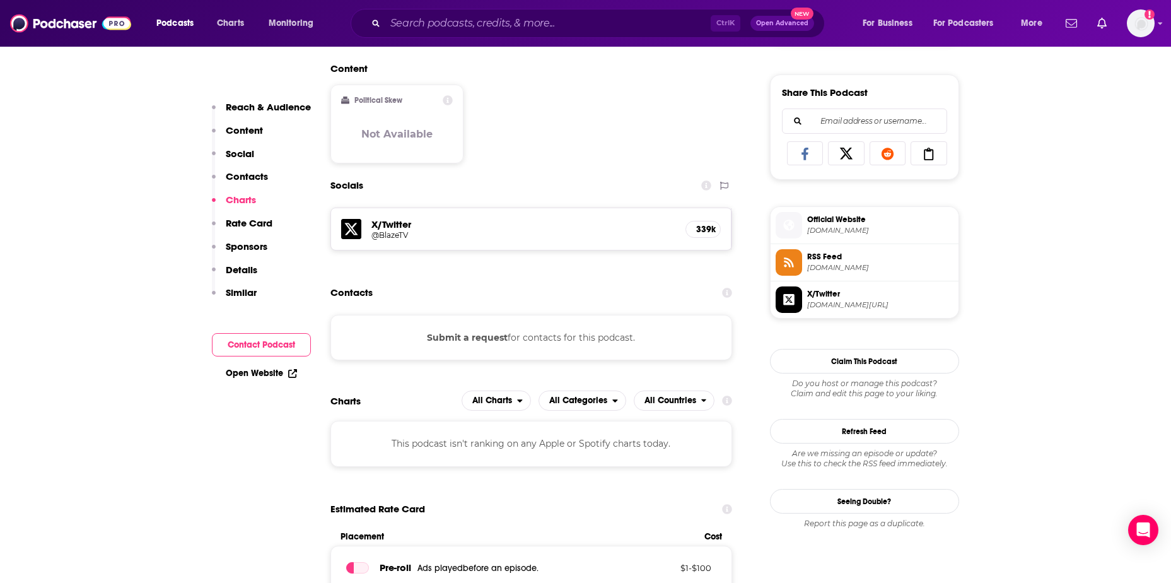
scroll to position [757, 0]
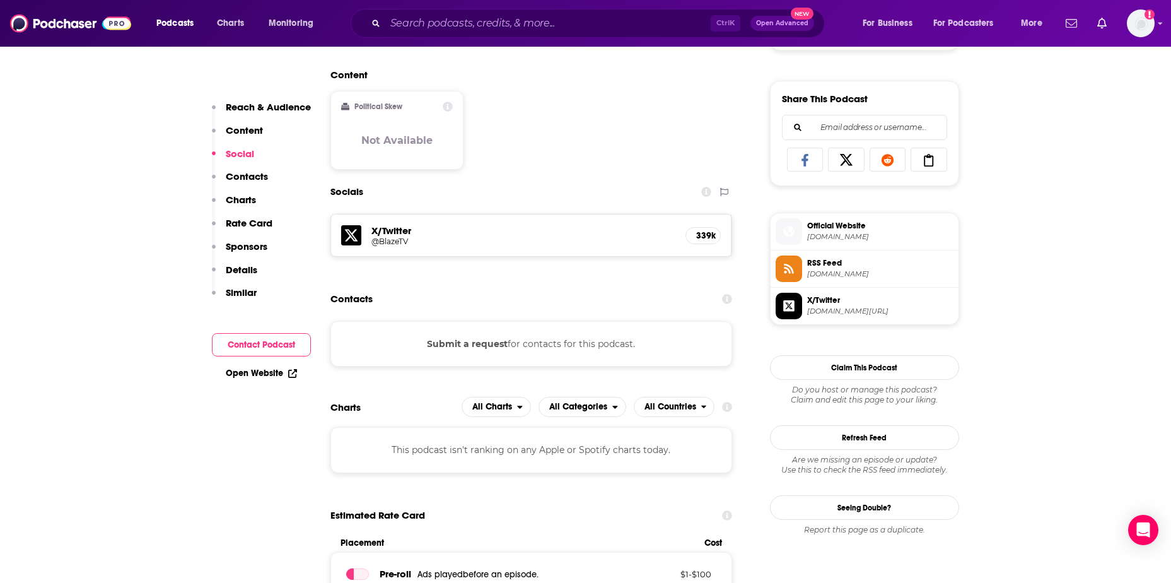
click at [481, 344] on button "Submit a request" at bounding box center [467, 344] width 81 height 14
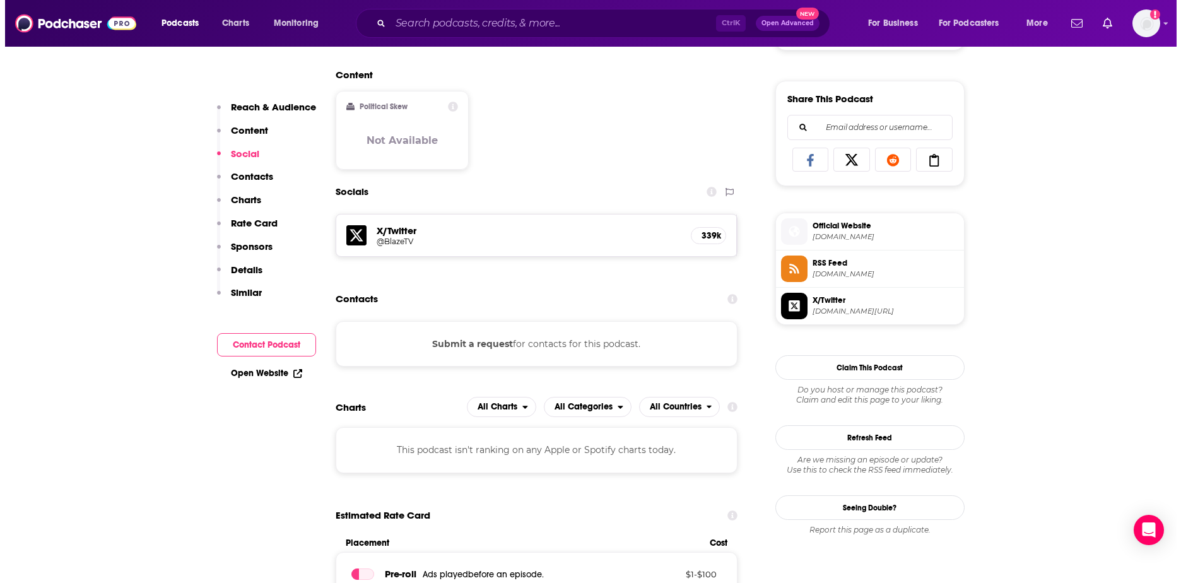
scroll to position [0, 0]
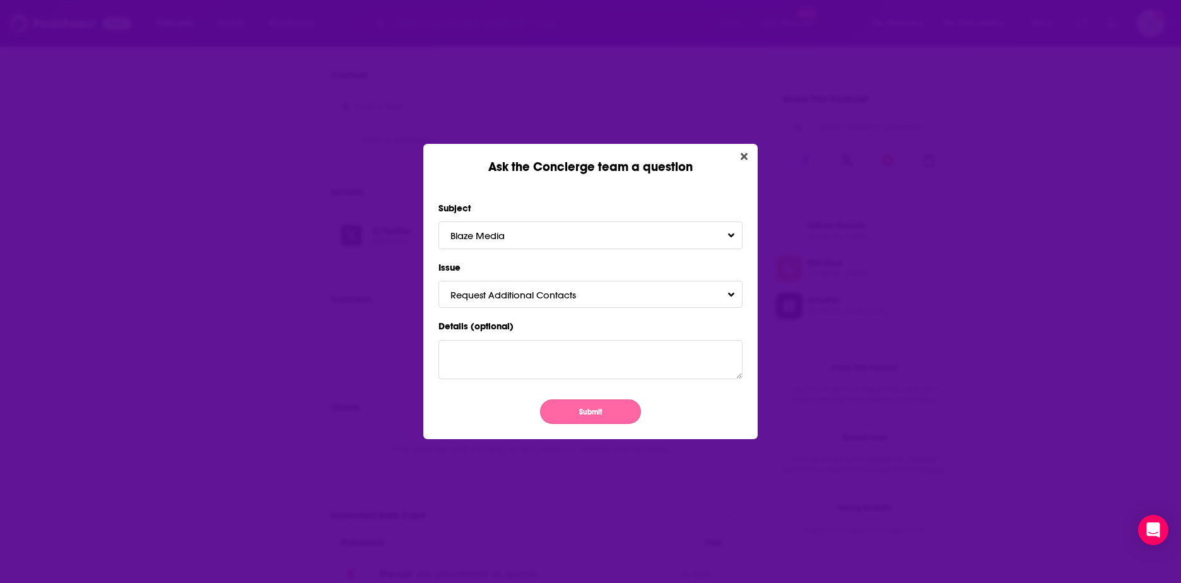
click at [580, 419] on button "Submit" at bounding box center [590, 411] width 101 height 25
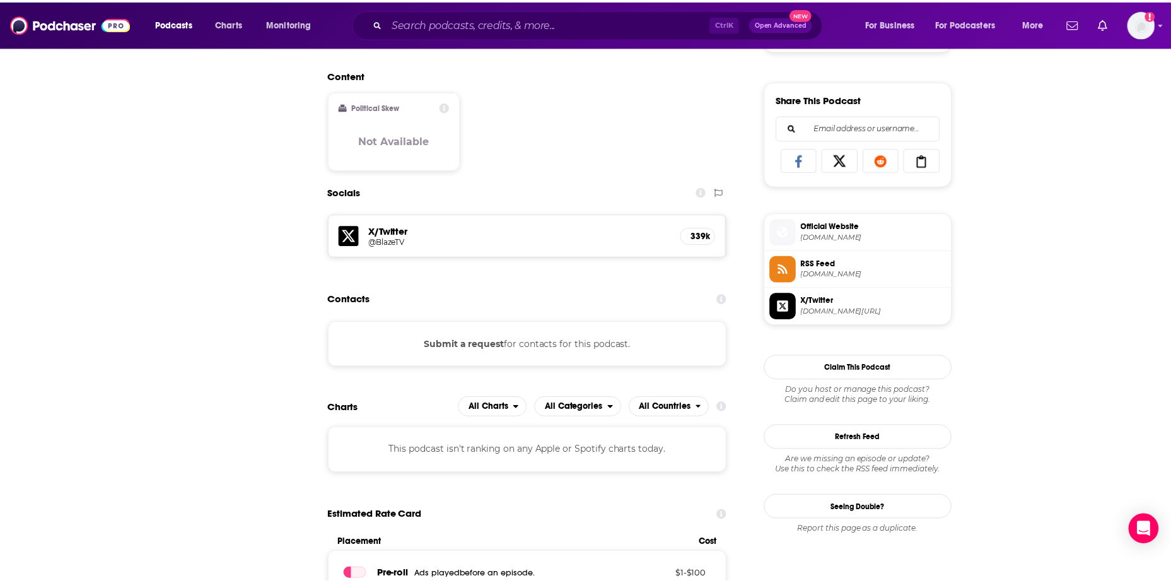
scroll to position [757, 0]
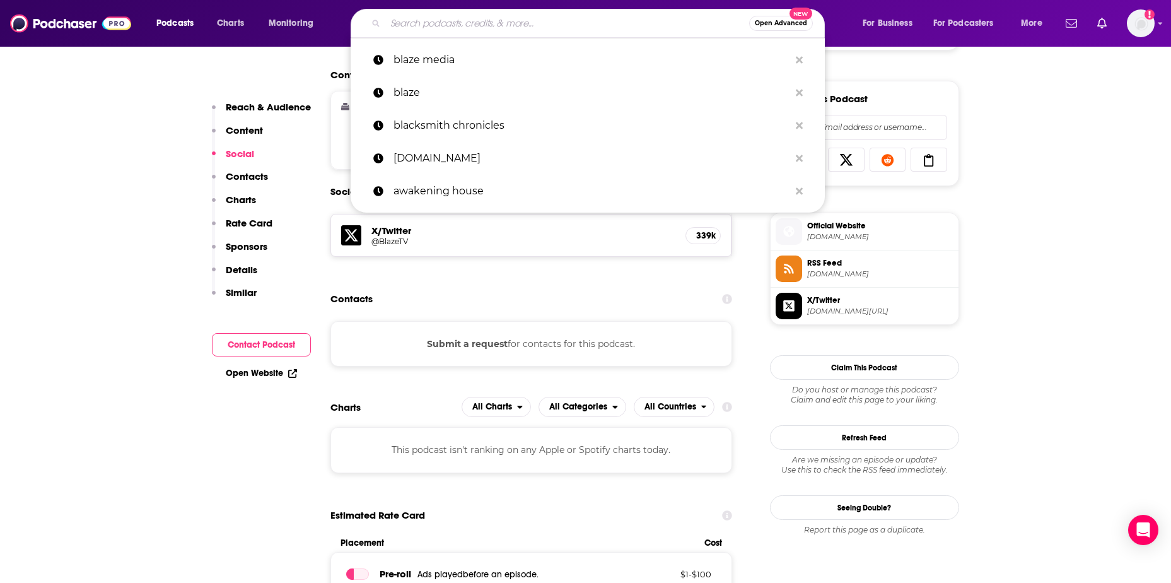
click at [404, 19] on input "Search podcasts, credits, & more..." at bounding box center [567, 23] width 364 height 20
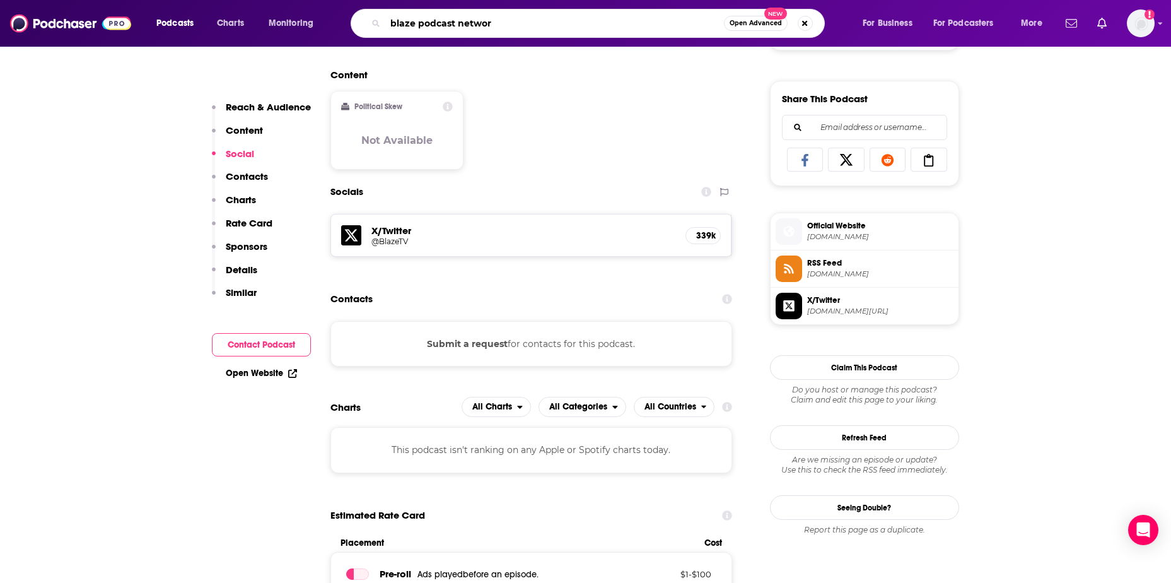
type input "blaze podcast network"
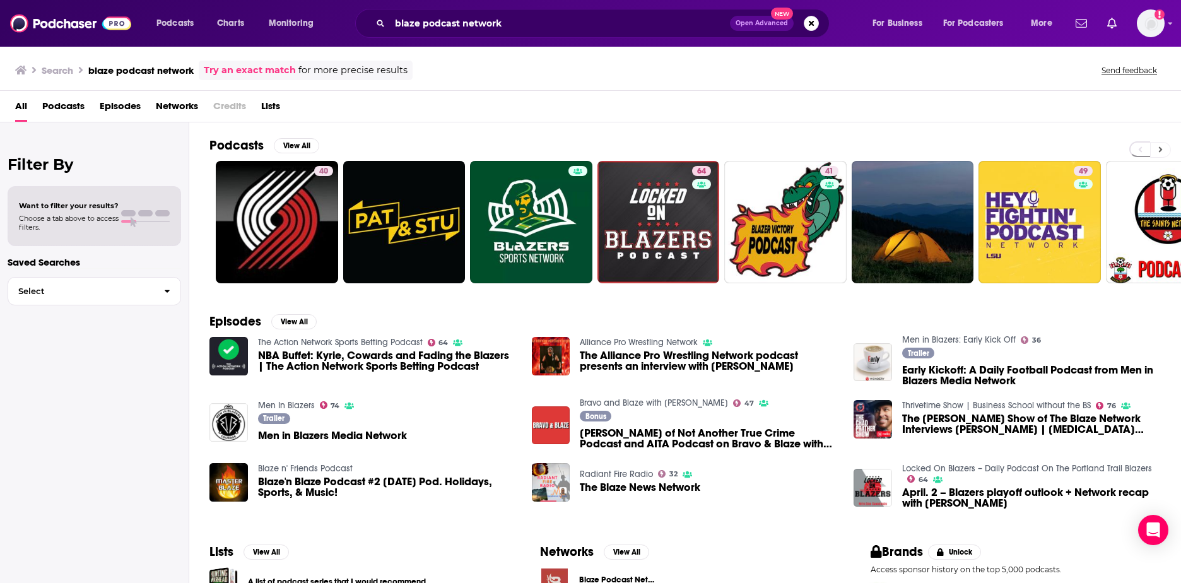
click at [1159, 151] on icon at bounding box center [1161, 150] width 4 height 6
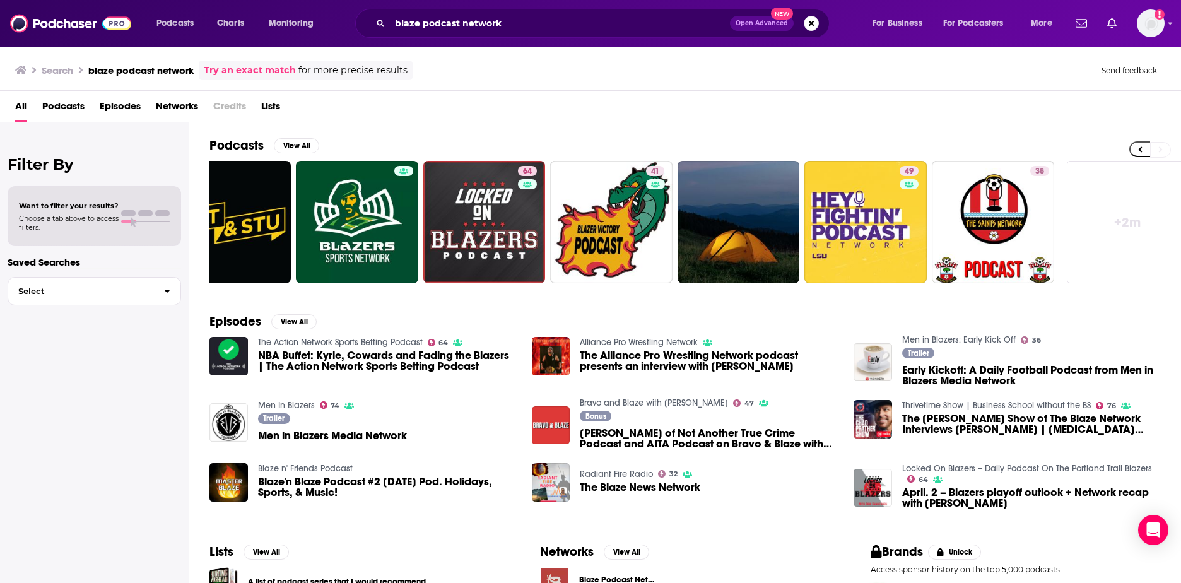
scroll to position [0, 187]
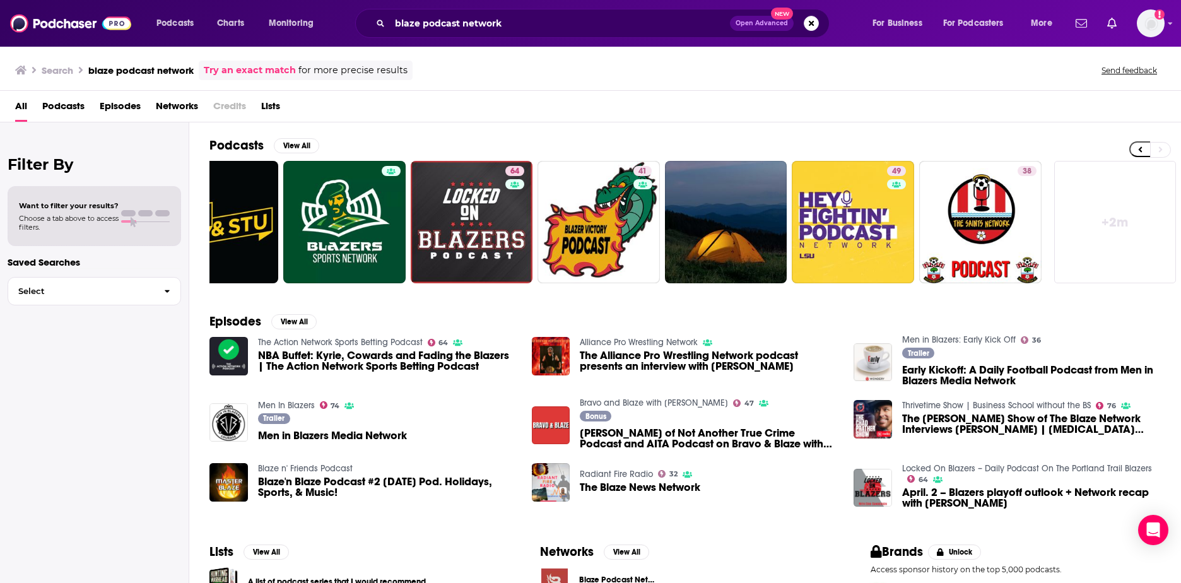
click at [1128, 226] on link "+ 2m" at bounding box center [1115, 222] width 122 height 122
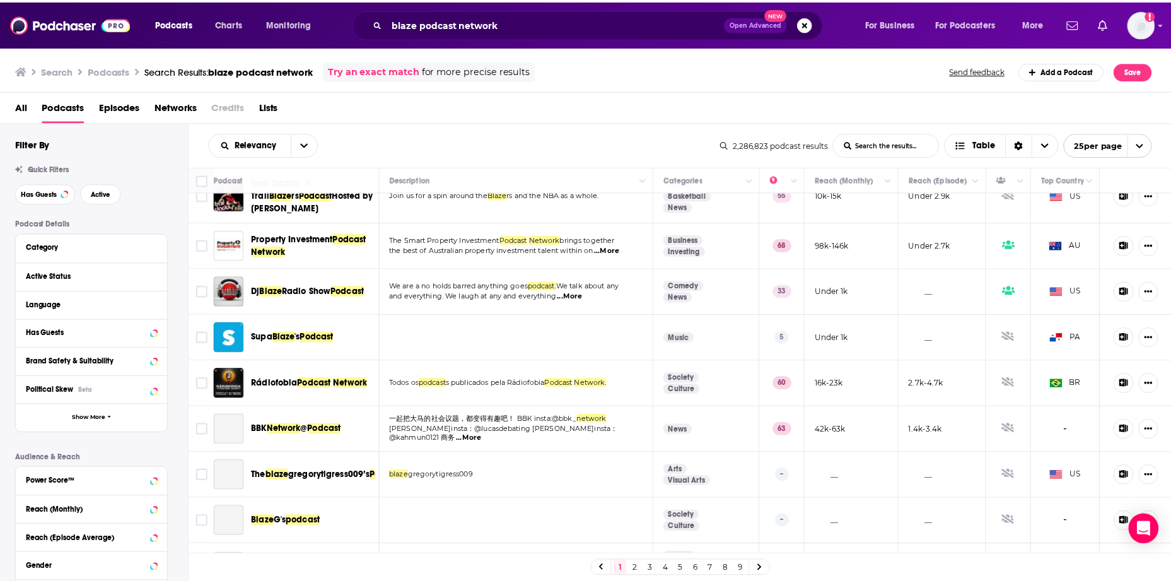
scroll to position [505, 0]
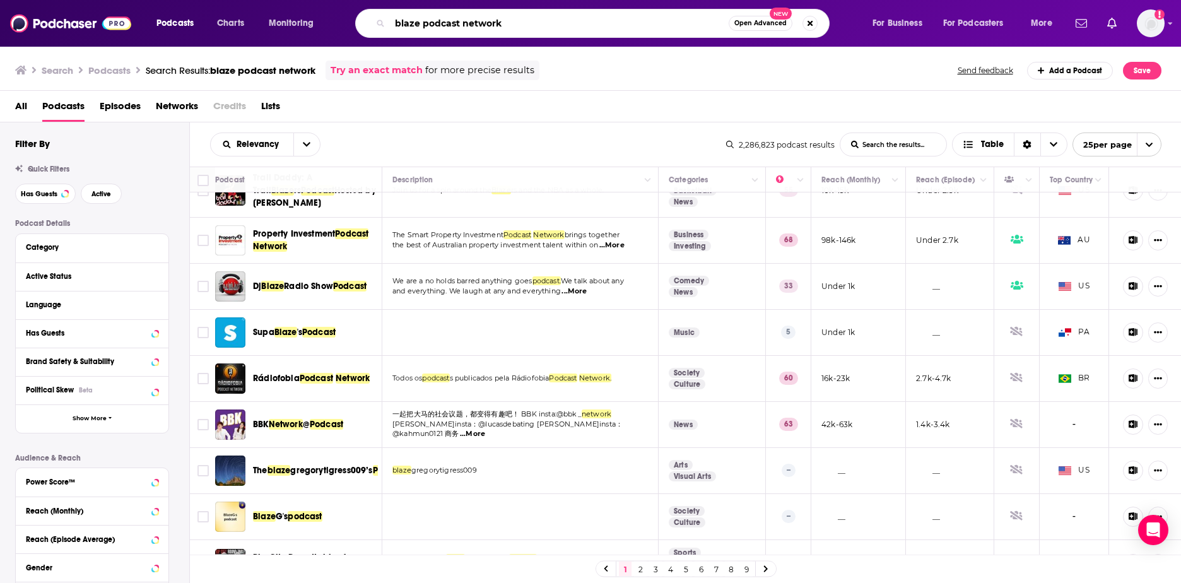
drag, startPoint x: 527, startPoint y: 18, endPoint x: 272, endPoint y: 24, distance: 254.9
click at [272, 24] on div "Podcasts Charts Monitoring blaze podcast network Open Advanced New For Business…" at bounding box center [606, 23] width 916 height 29
type input "[PERSON_NAME]"
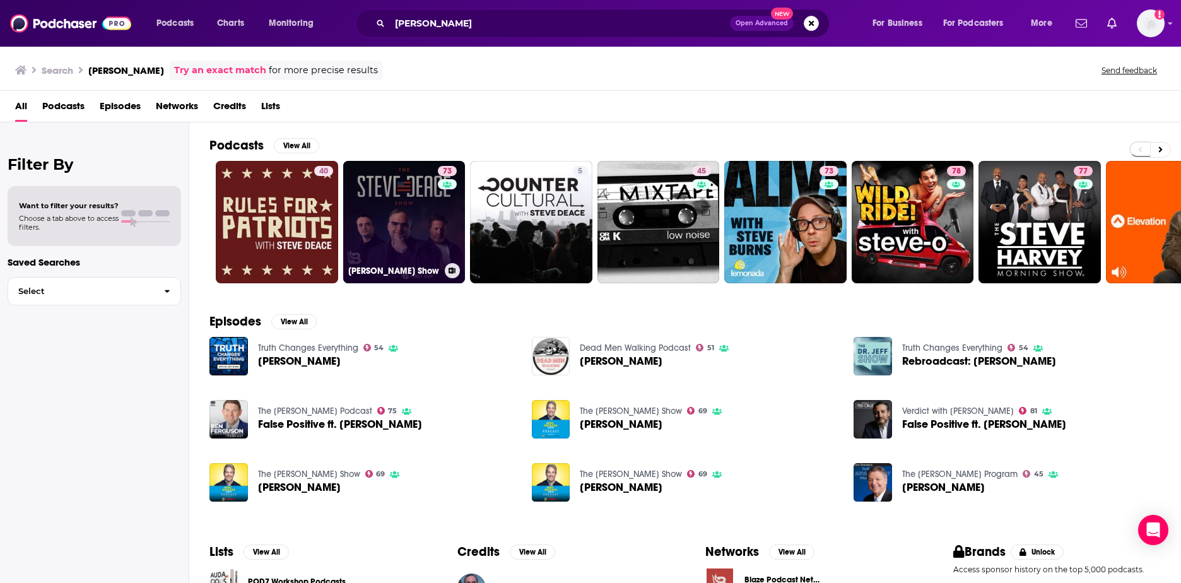
click at [416, 249] on link "73 [PERSON_NAME] Show" at bounding box center [404, 222] width 122 height 122
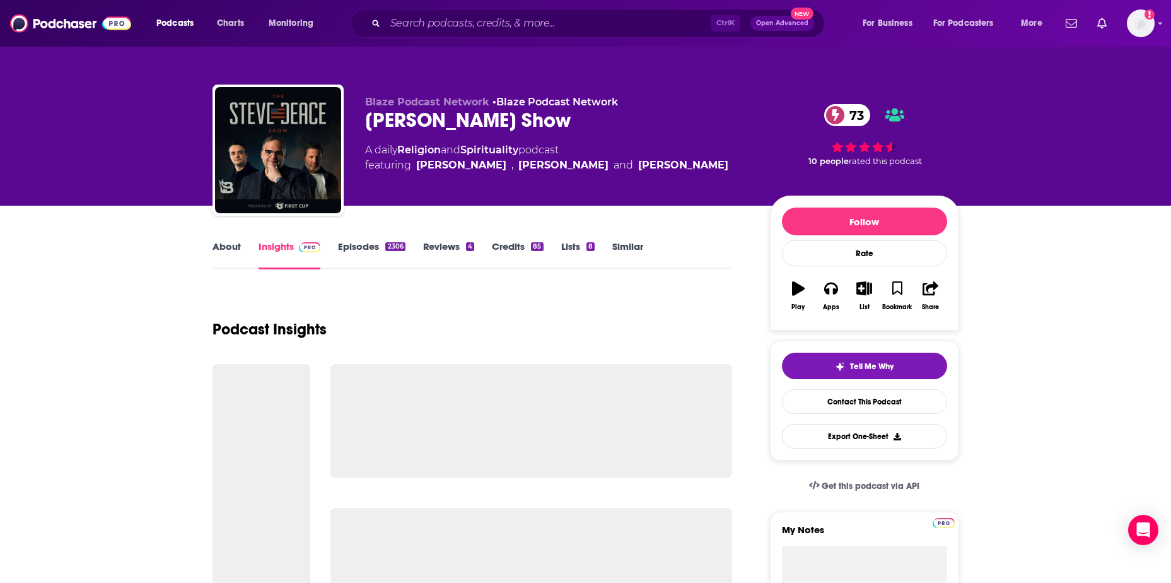
click at [221, 240] on link "About" at bounding box center [227, 254] width 28 height 29
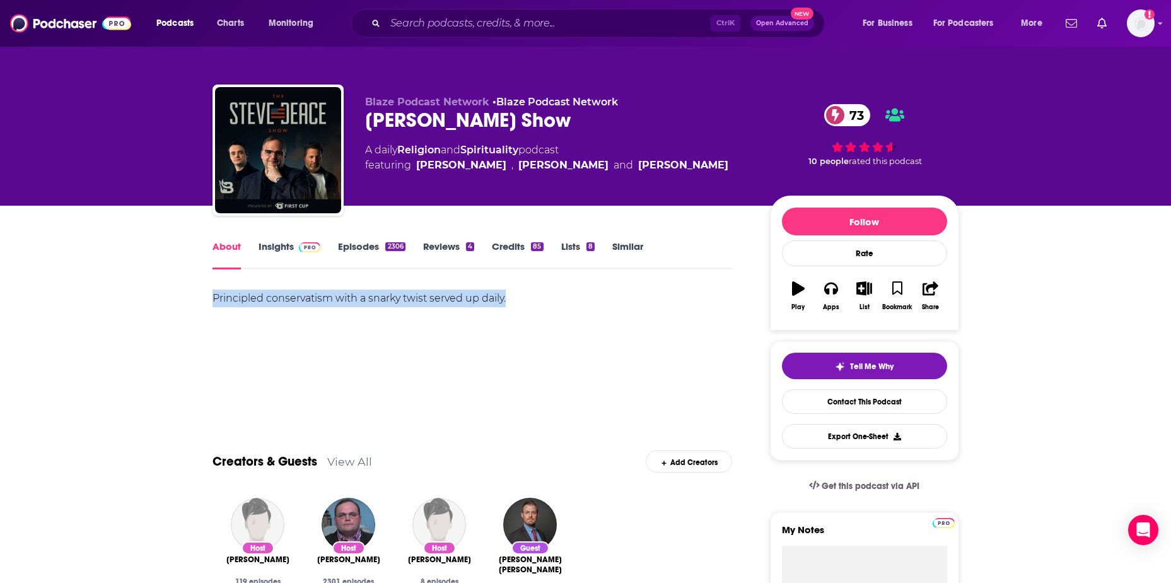
drag, startPoint x: 515, startPoint y: 296, endPoint x: 199, endPoint y: 295, distance: 316.0
drag, startPoint x: 199, startPoint y: 295, endPoint x: 238, endPoint y: 292, distance: 39.2
copy div "Principled conservatism with a snarky twist served up daily."
click at [278, 245] on link "Insights" at bounding box center [290, 254] width 62 height 29
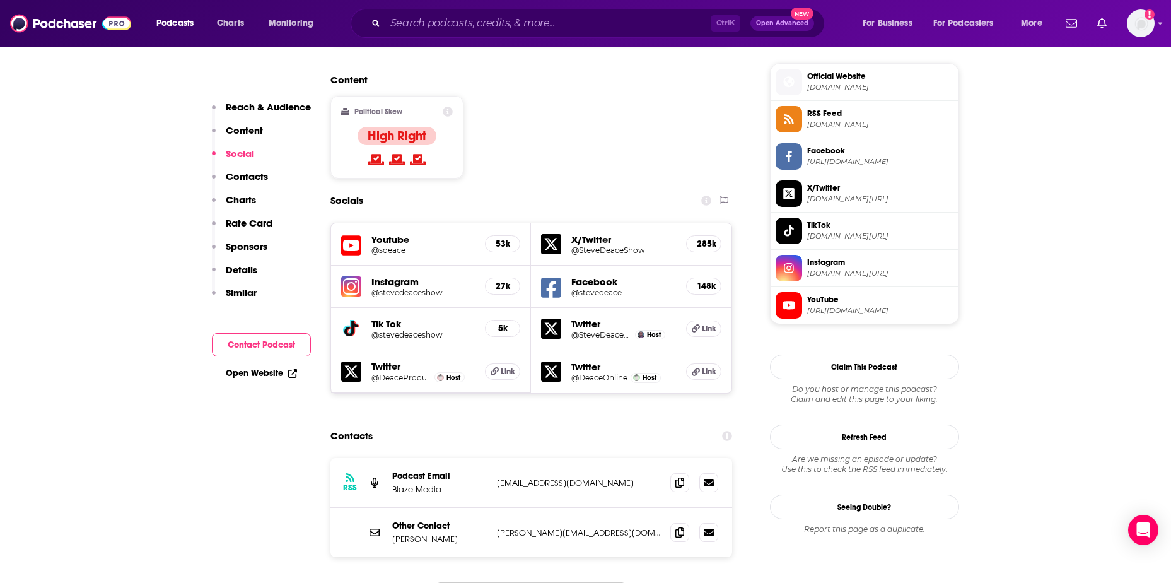
scroll to position [1009, 0]
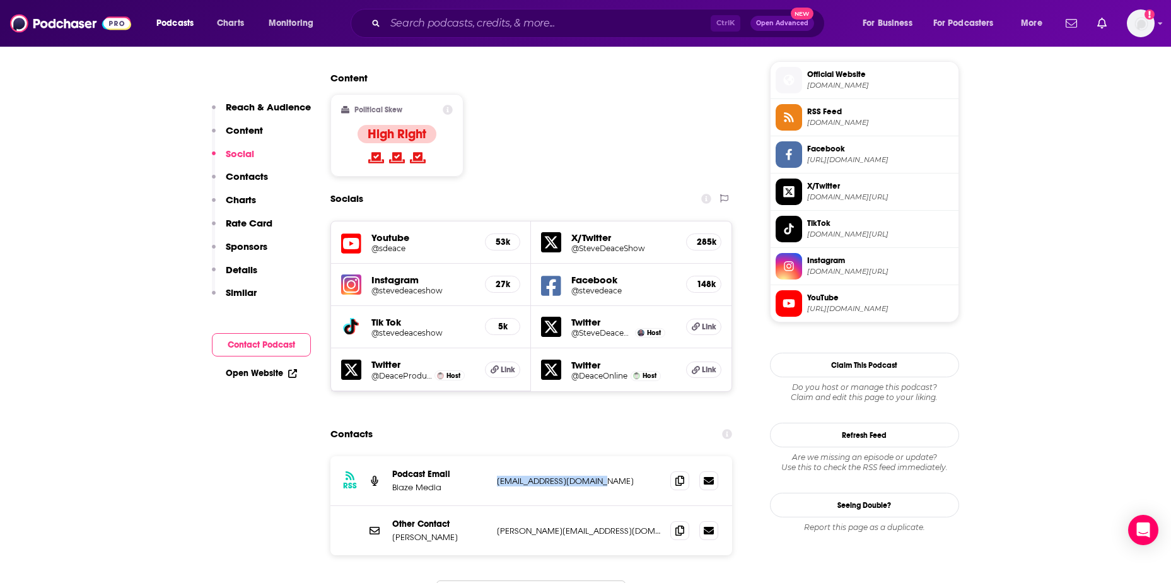
drag, startPoint x: 612, startPoint y: 363, endPoint x: 498, endPoint y: 366, distance: 114.2
click at [498, 476] on p "[EMAIL_ADDRESS][DOMAIN_NAME]" at bounding box center [579, 481] width 164 height 11
drag, startPoint x: 607, startPoint y: 414, endPoint x: 494, endPoint y: 414, distance: 113.5
click at [494, 506] on div "Other Contact [PERSON_NAME] [PERSON_NAME][EMAIL_ADDRESS][DOMAIN_NAME] [PERSON_N…" at bounding box center [531, 530] width 402 height 49
copy p "[PERSON_NAME][EMAIL_ADDRESS][DOMAIN_NAME]"
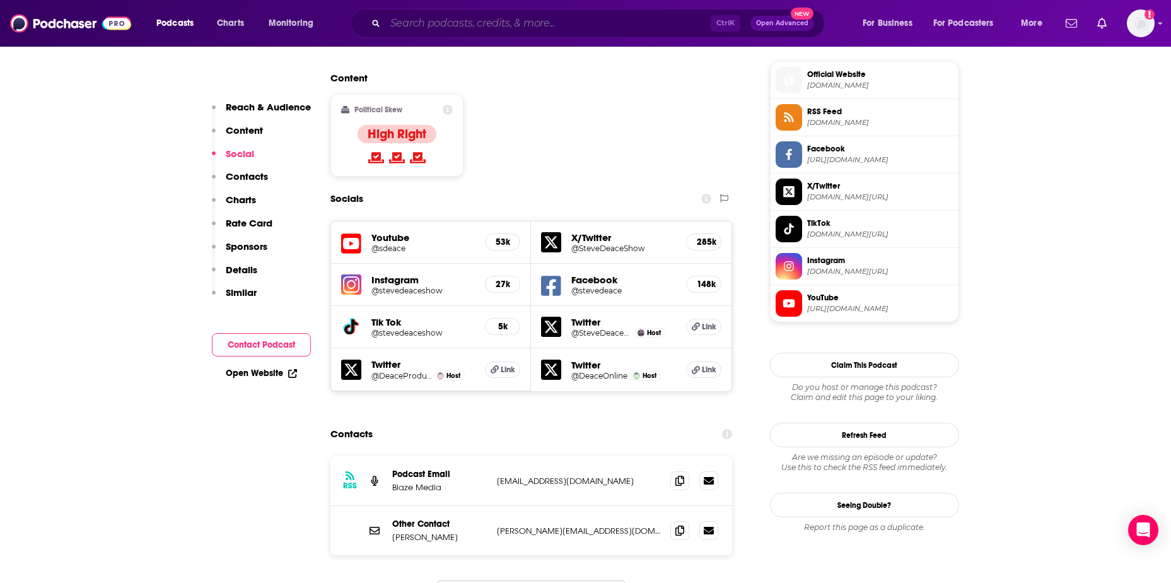
click at [420, 23] on input "Search podcasts, credits, & more..." at bounding box center [547, 23] width 325 height 20
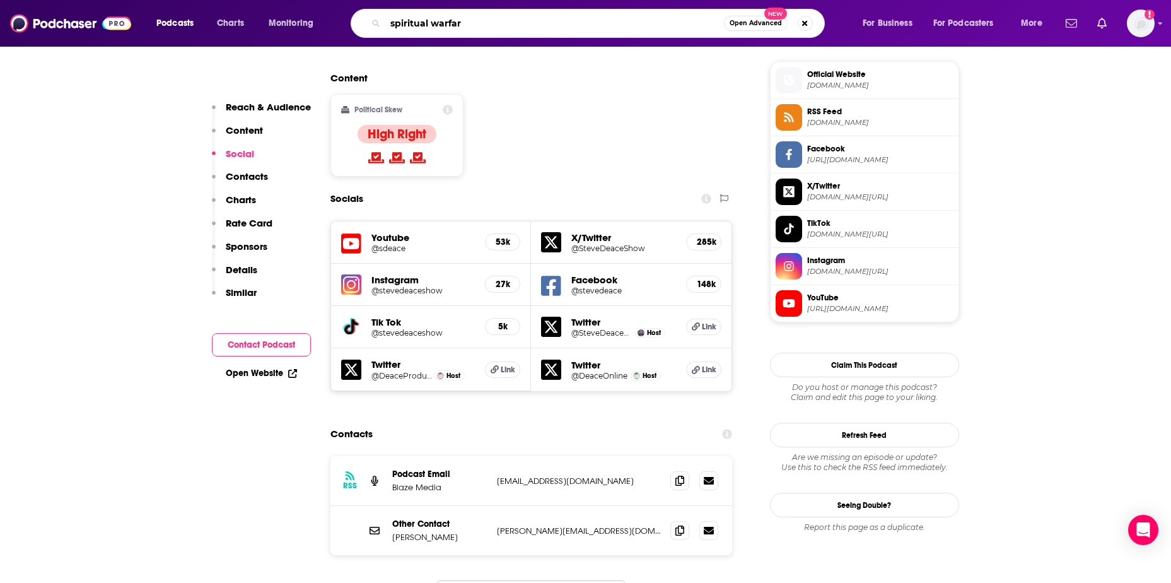
type input "spiritual warfare"
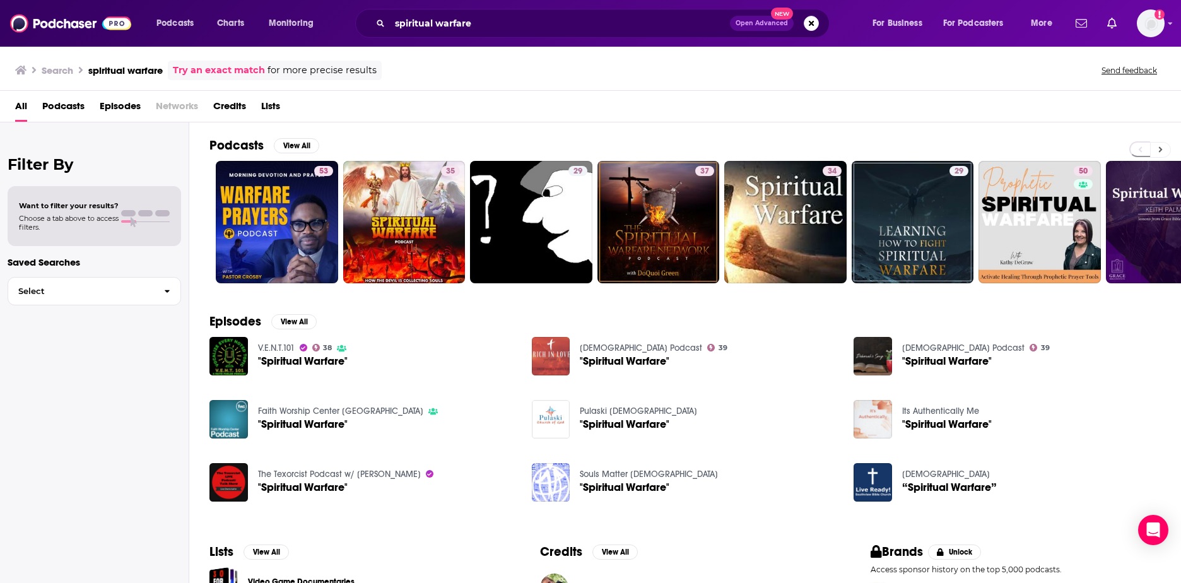
click at [1161, 149] on icon at bounding box center [1161, 150] width 4 height 6
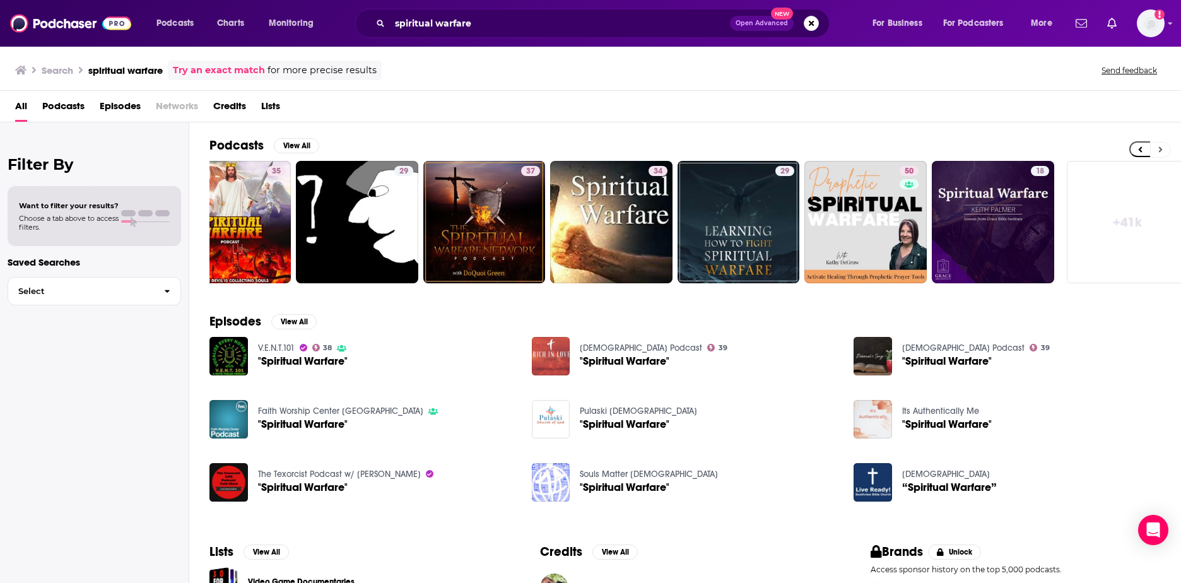
scroll to position [0, 187]
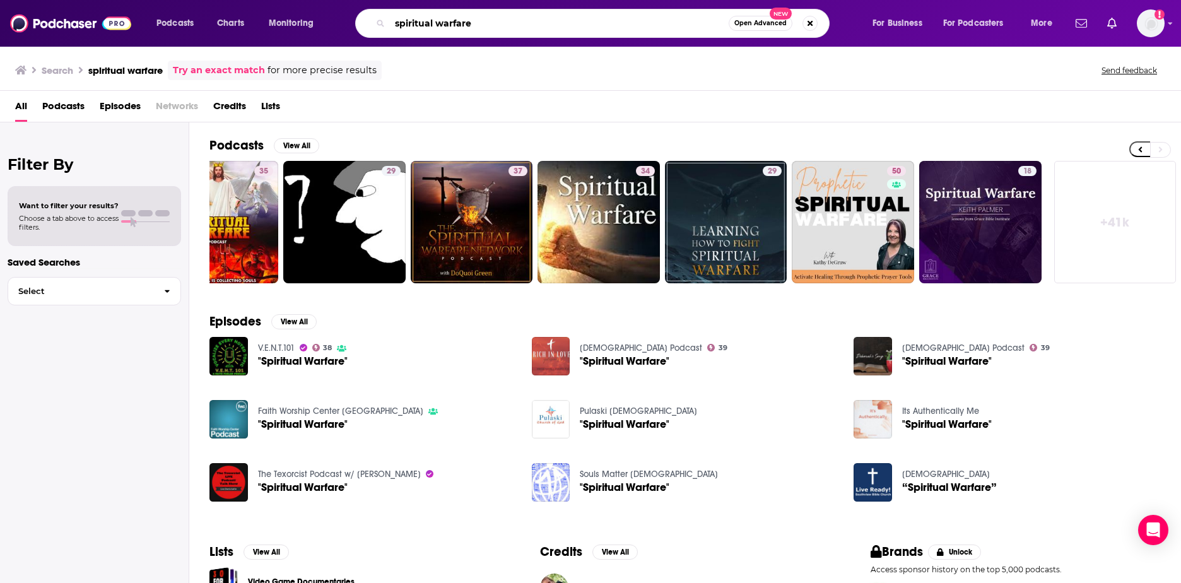
drag, startPoint x: 526, startPoint y: 28, endPoint x: 361, endPoint y: 26, distance: 165.3
click at [361, 26] on div "spiritual warfare Open Advanced New" at bounding box center [592, 23] width 474 height 29
type input "[PERSON_NAME]"
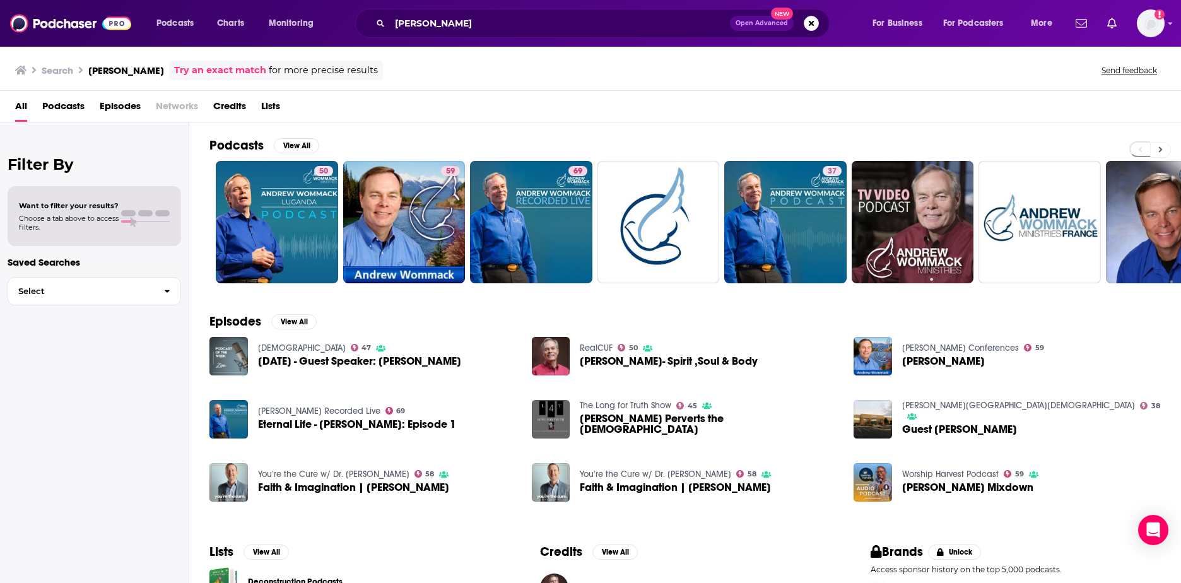
click at [1160, 151] on icon at bounding box center [1160, 149] width 4 height 9
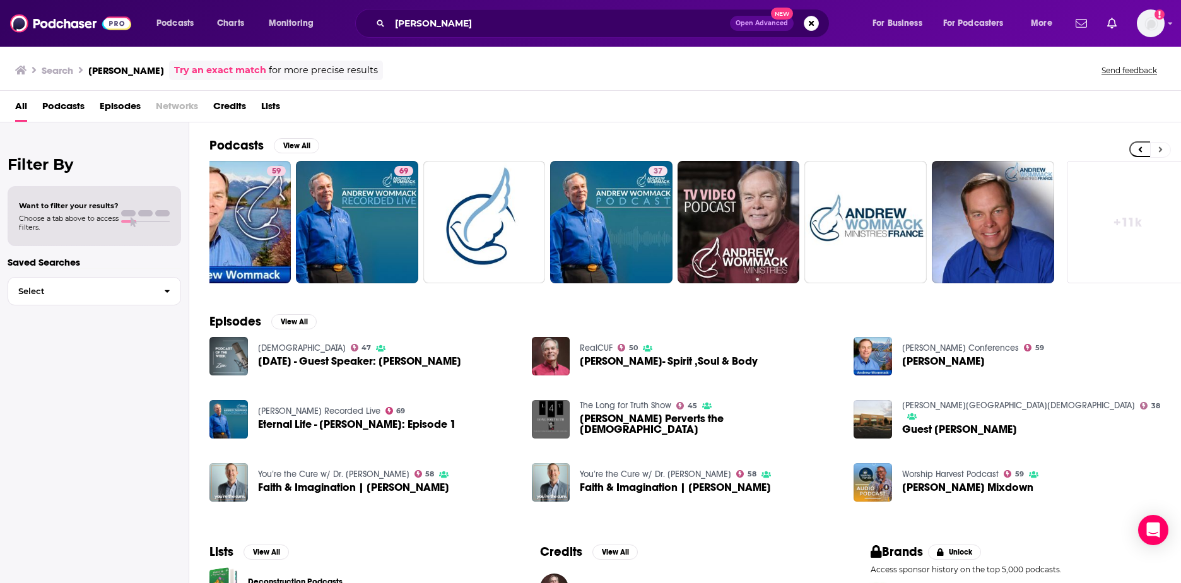
scroll to position [0, 187]
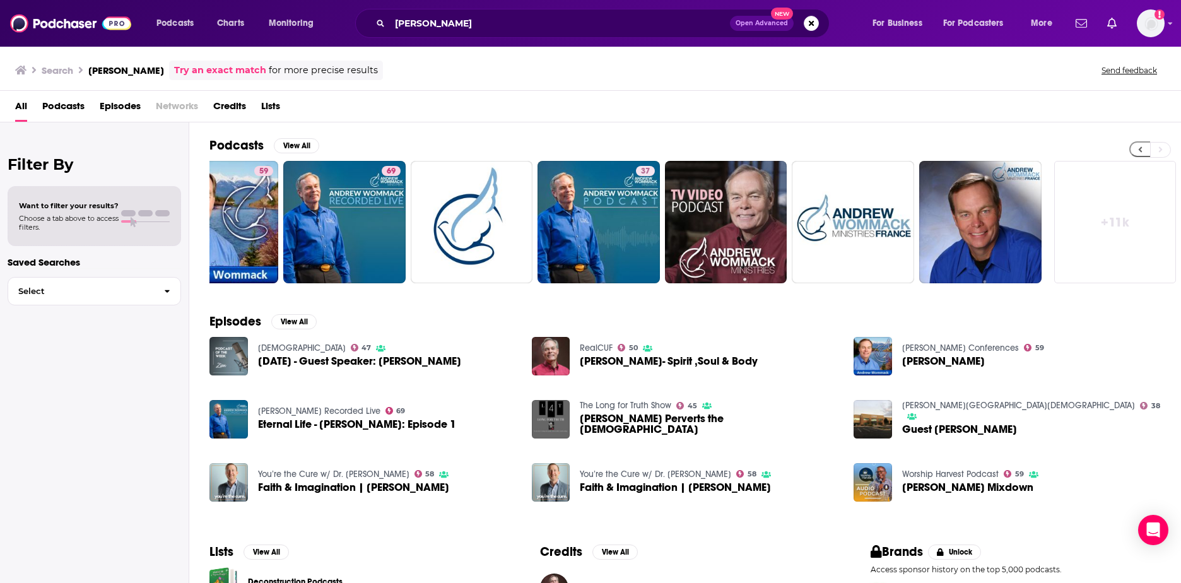
click at [1142, 148] on button at bounding box center [1139, 149] width 21 height 16
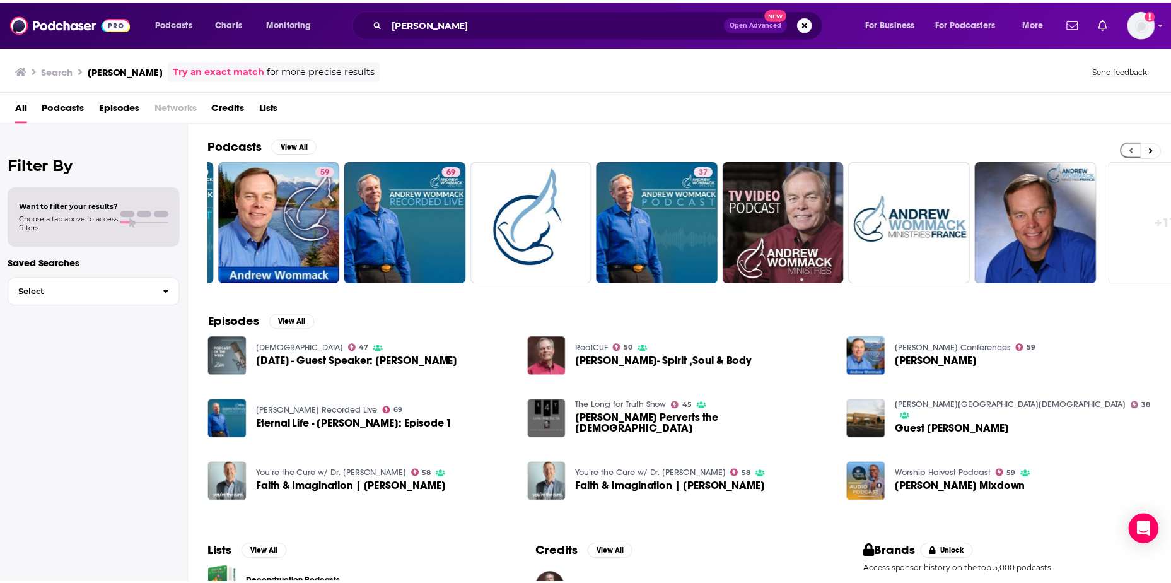
scroll to position [0, 0]
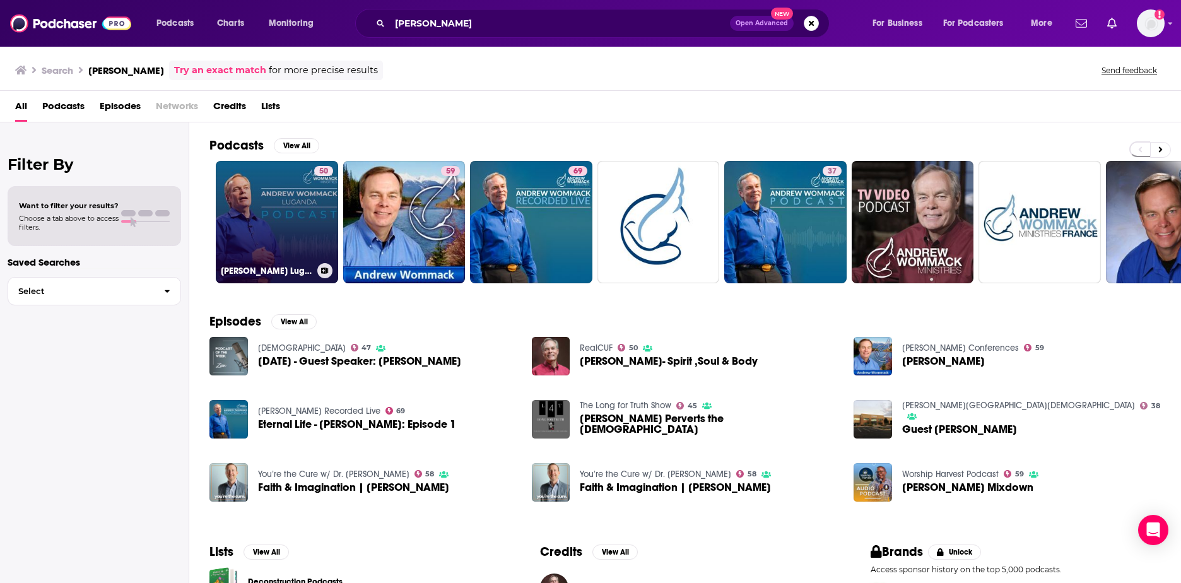
click at [296, 236] on link "50 [PERSON_NAME] Luganda Podcast" at bounding box center [277, 222] width 122 height 122
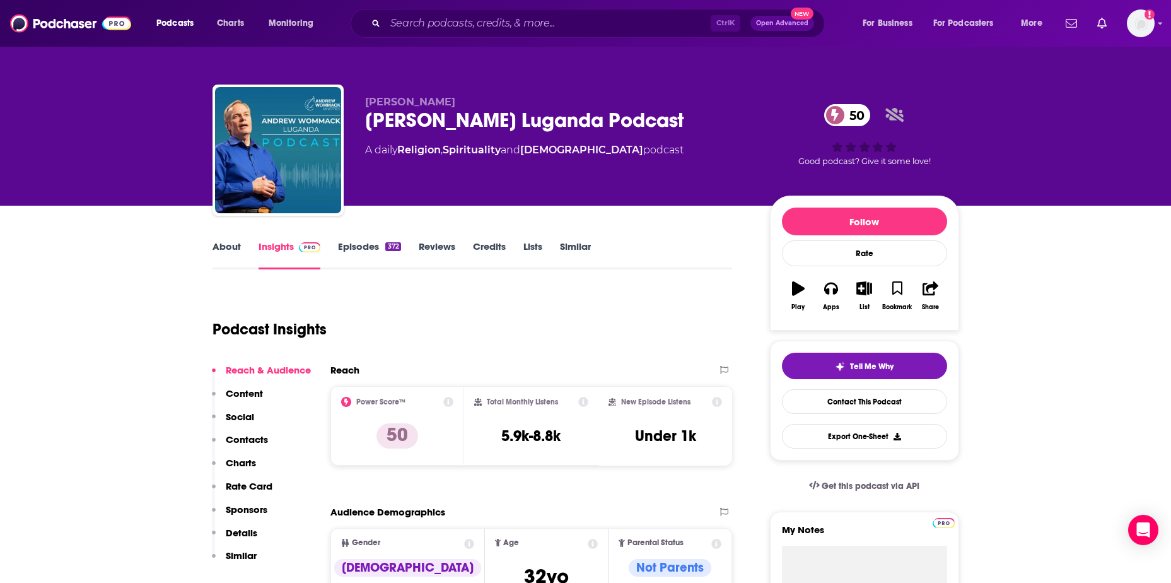
click at [219, 245] on link "About" at bounding box center [227, 254] width 28 height 29
click at [419, 21] on input "Search podcasts, credits, & more..." at bounding box center [547, 23] width 325 height 20
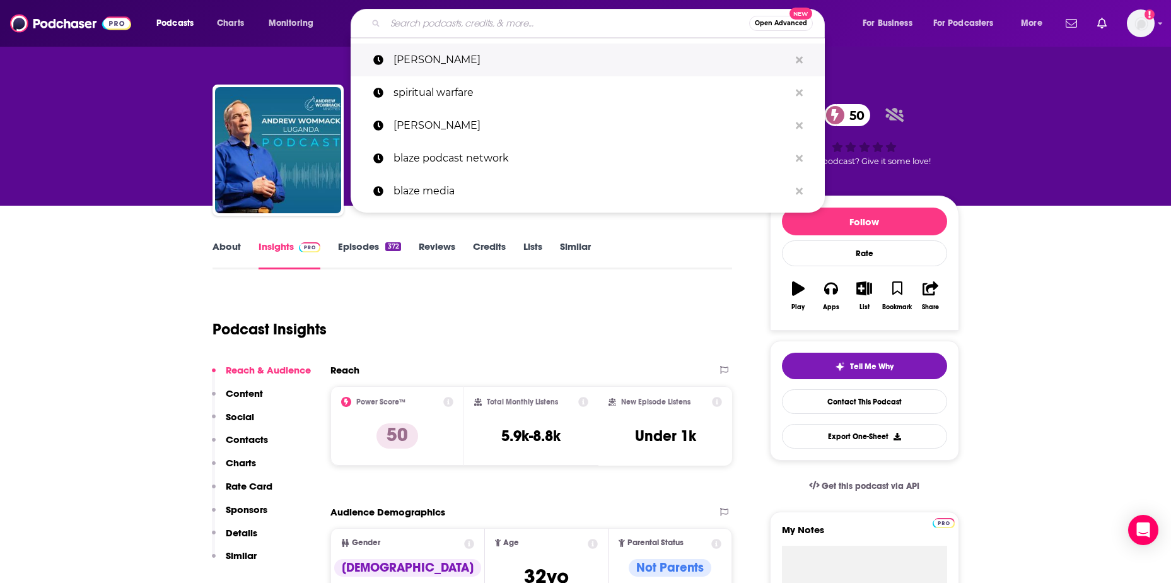
click at [423, 64] on p "[PERSON_NAME]" at bounding box center [592, 60] width 396 height 33
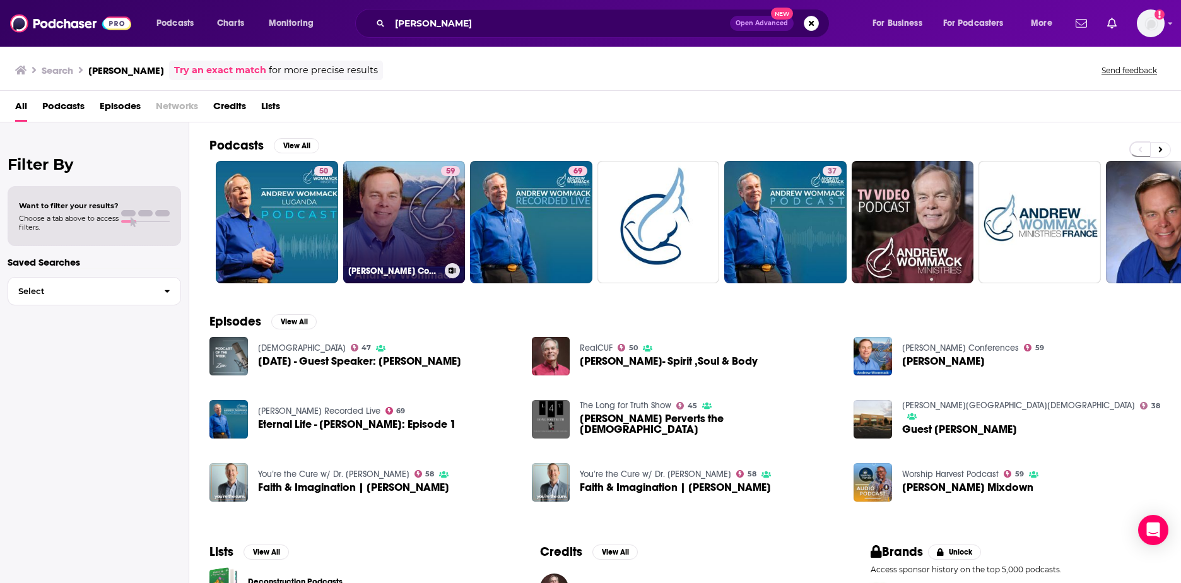
click at [433, 211] on link "59 [PERSON_NAME] Conferences" at bounding box center [404, 222] width 122 height 122
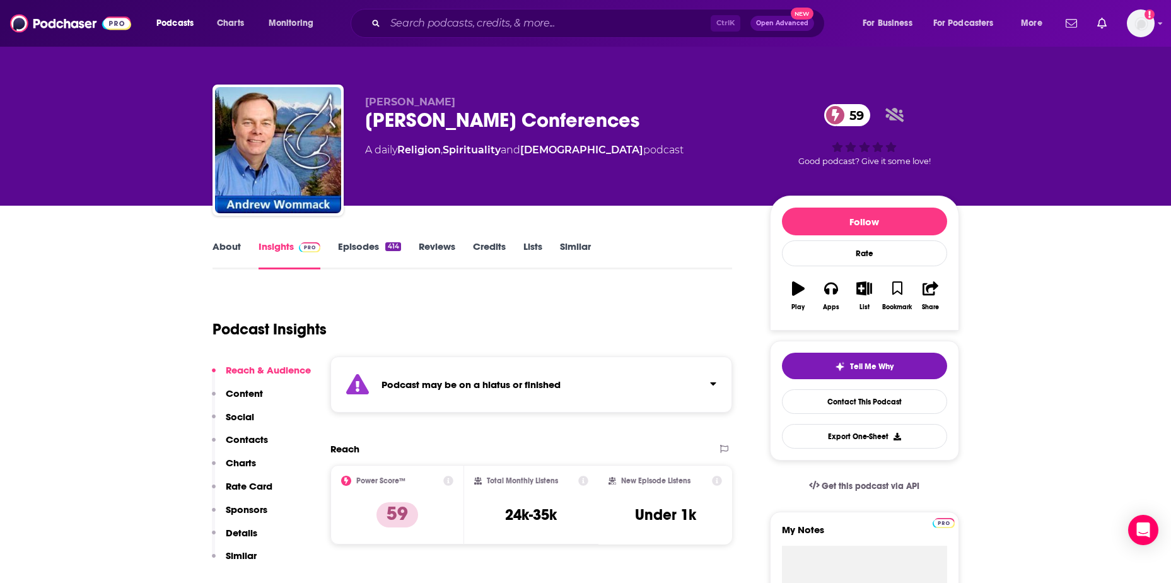
click at [370, 247] on link "Episodes 414" at bounding box center [369, 254] width 62 height 29
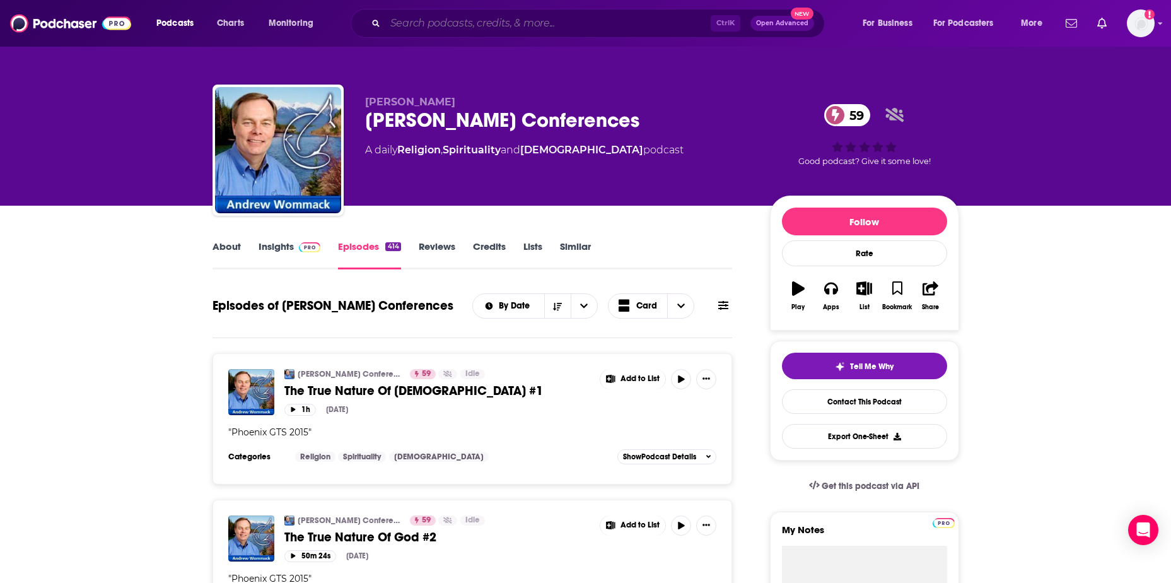
click at [416, 21] on input "Search podcasts, credits, & more..." at bounding box center [547, 23] width 325 height 20
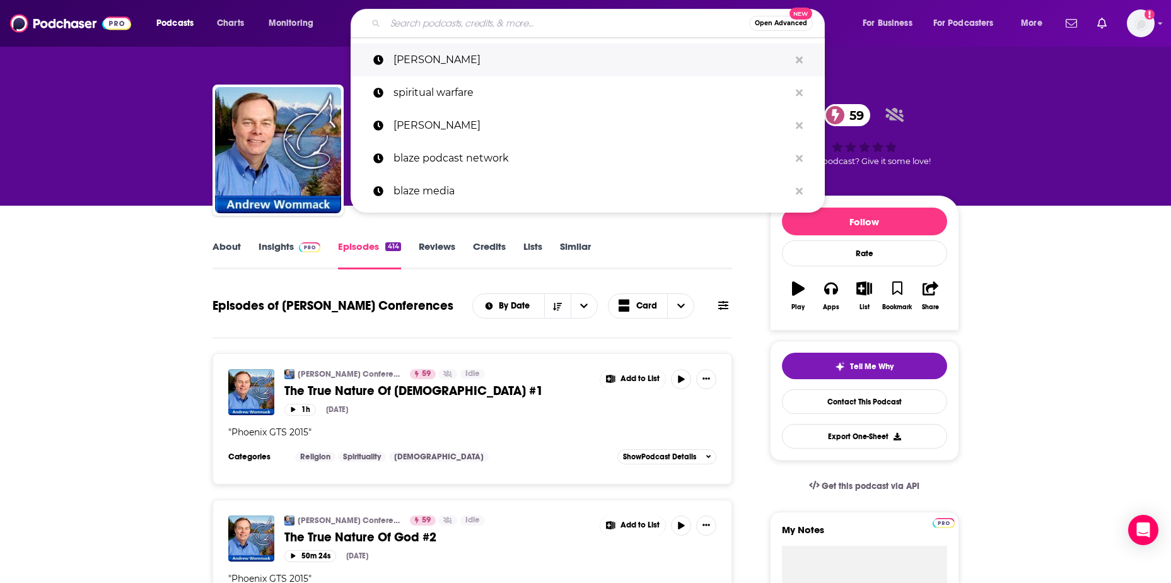
click at [409, 57] on p "[PERSON_NAME]" at bounding box center [592, 60] width 396 height 33
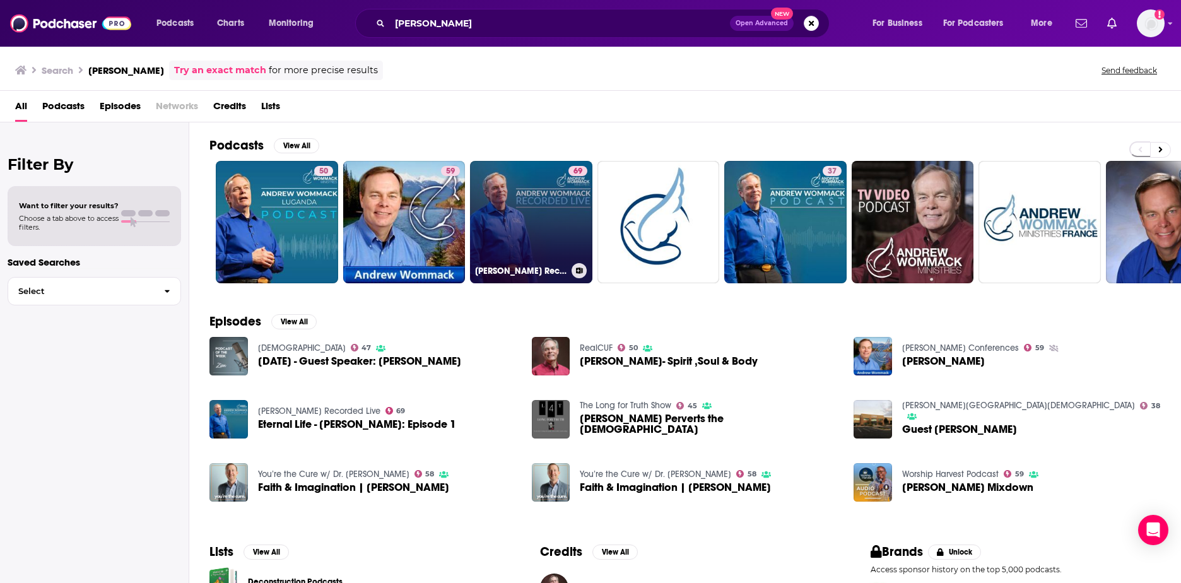
click at [563, 231] on link "69 [PERSON_NAME] Recorded Live" at bounding box center [531, 222] width 122 height 122
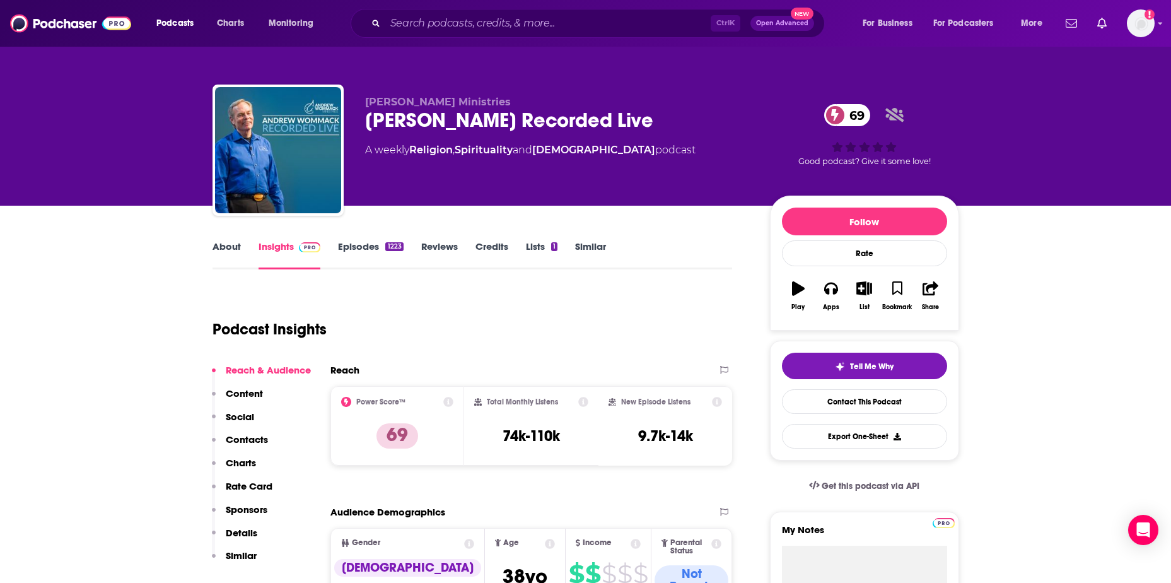
click at [343, 247] on link "Episodes 1223" at bounding box center [370, 254] width 65 height 29
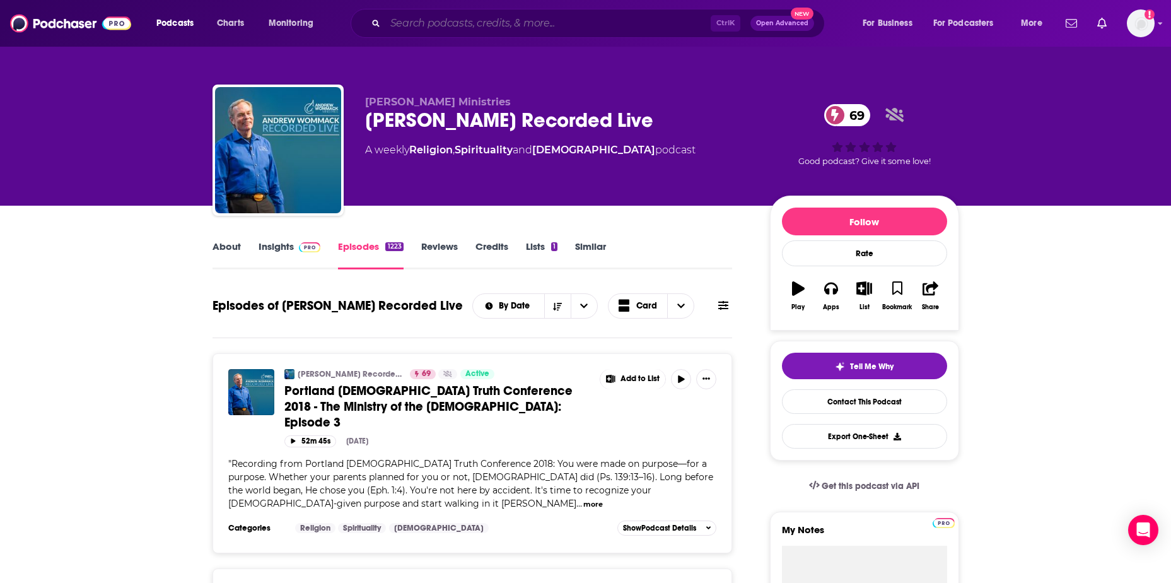
click at [444, 16] on input "Search podcasts, credits, & more..." at bounding box center [547, 23] width 325 height 20
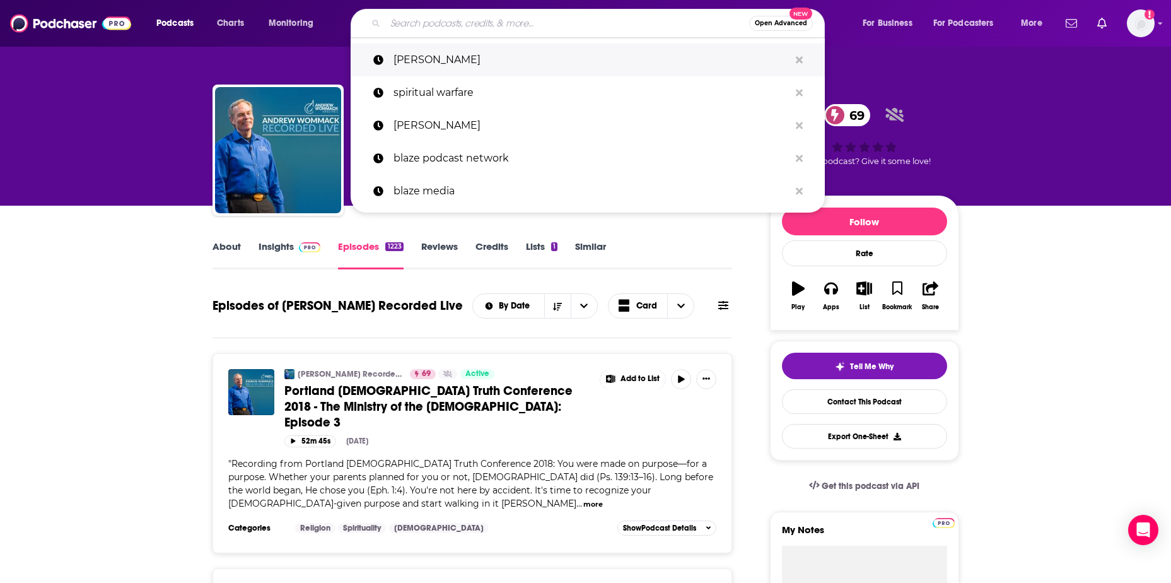
click at [448, 65] on p "[PERSON_NAME]" at bounding box center [592, 60] width 396 height 33
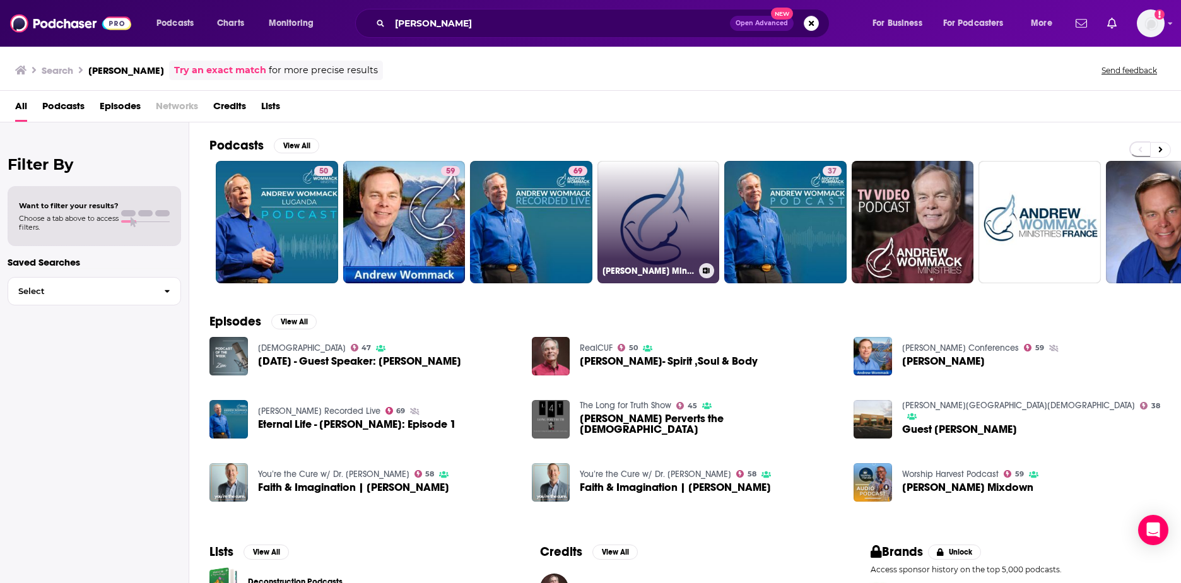
click at [676, 248] on link "[PERSON_NAME] Ministries Deutsch" at bounding box center [658, 222] width 122 height 122
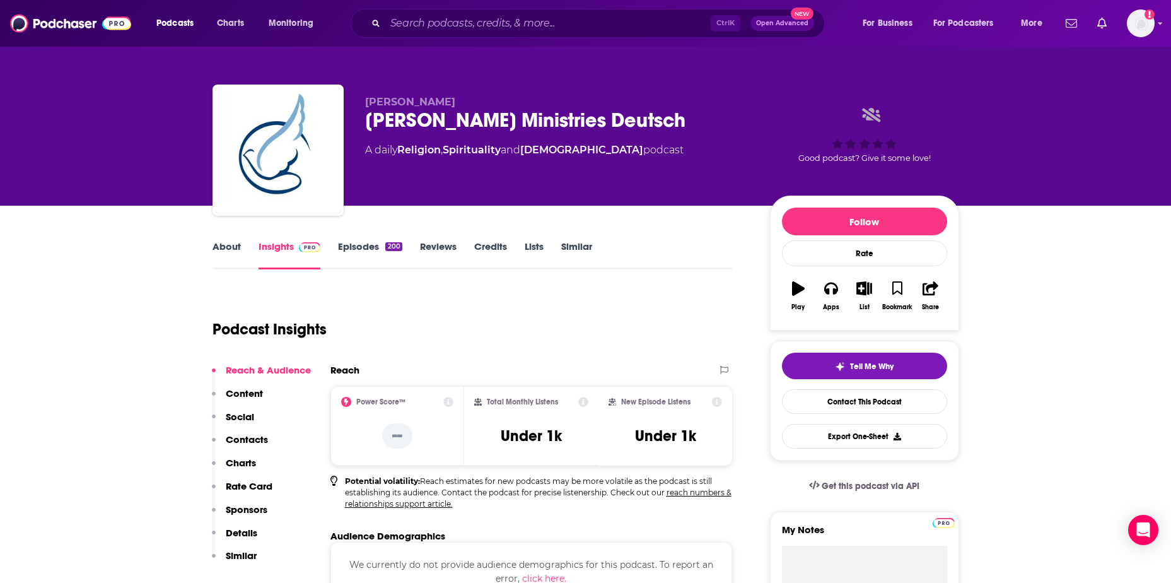
click at [230, 240] on link "About" at bounding box center [227, 254] width 28 height 29
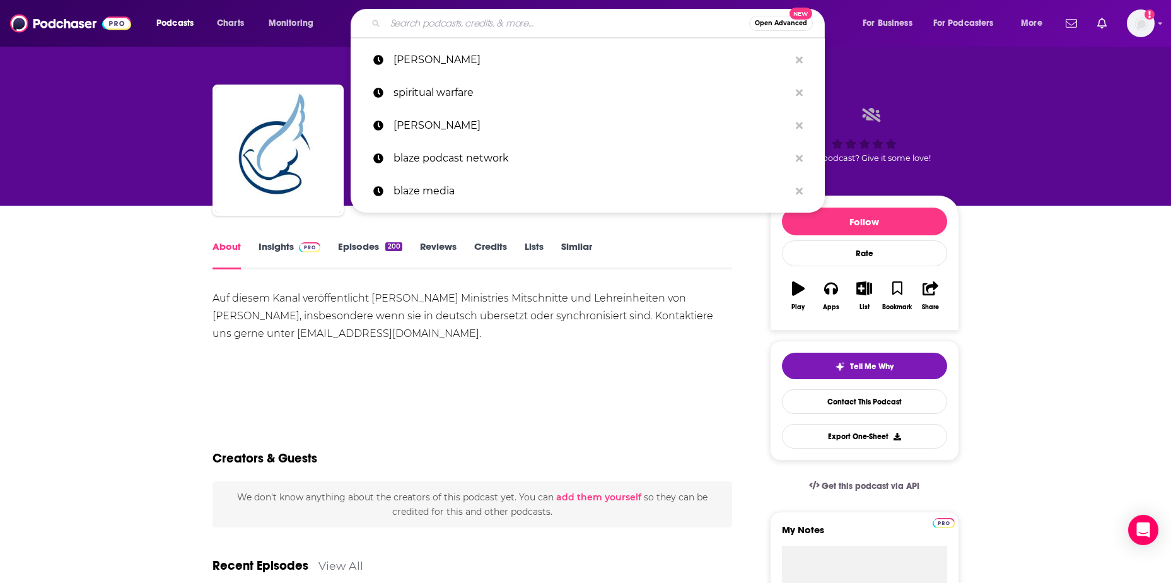
click at [493, 32] on input "Search podcasts, credits, & more..." at bounding box center [567, 23] width 364 height 20
click at [470, 52] on p "[PERSON_NAME]" at bounding box center [592, 60] width 396 height 33
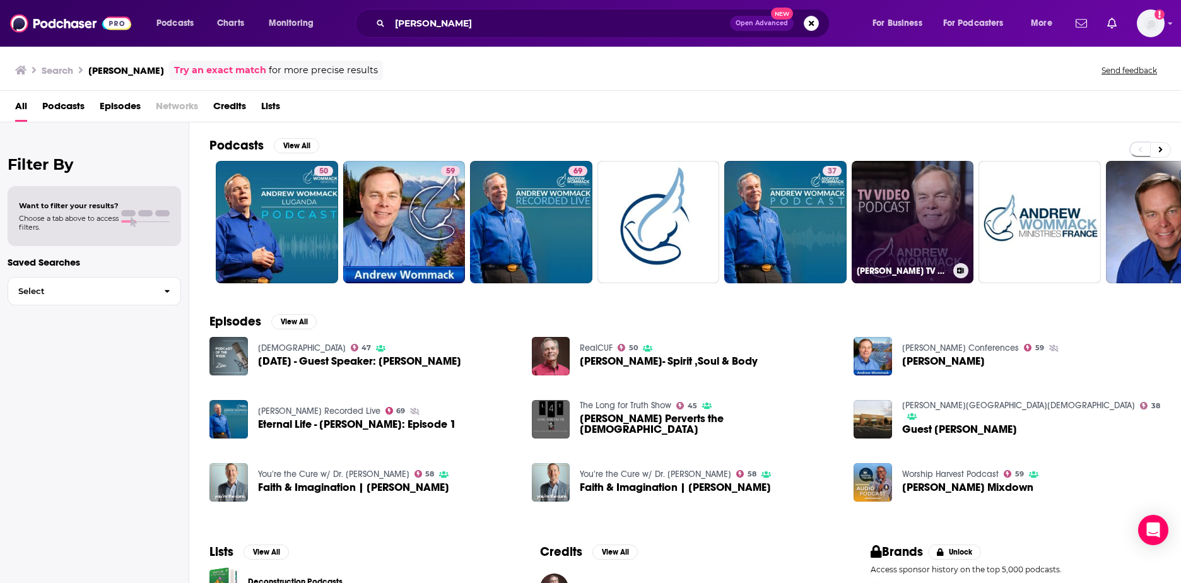
click at [884, 240] on link "[PERSON_NAME] TV Podcast (iPod Video)" at bounding box center [912, 222] width 122 height 122
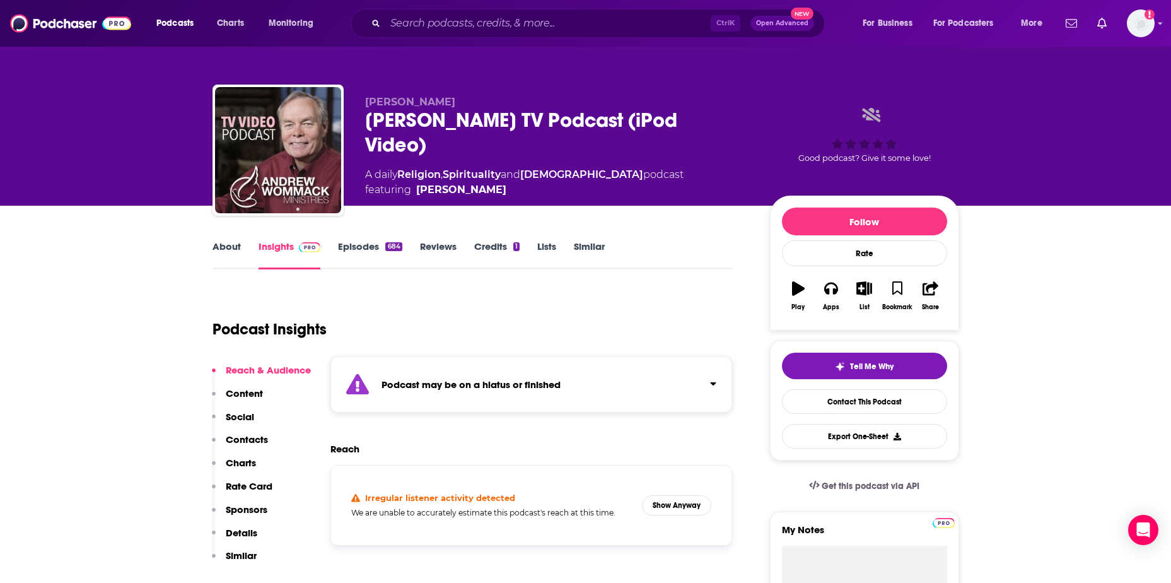
click at [352, 241] on link "Episodes 684" at bounding box center [370, 254] width 64 height 29
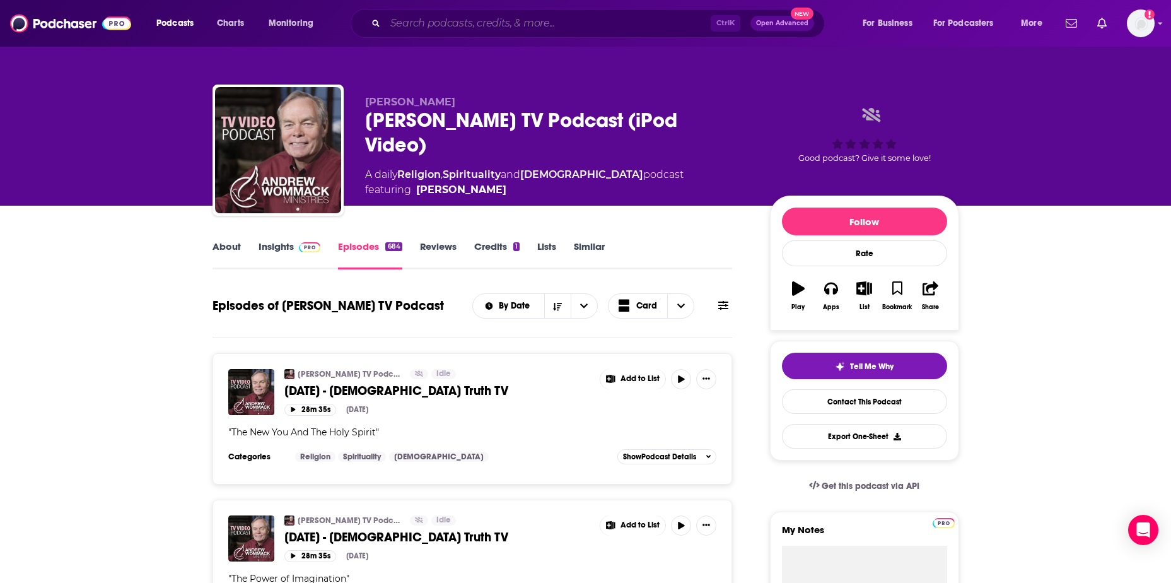
click at [495, 23] on input "Search podcasts, credits, & more..." at bounding box center [547, 23] width 325 height 20
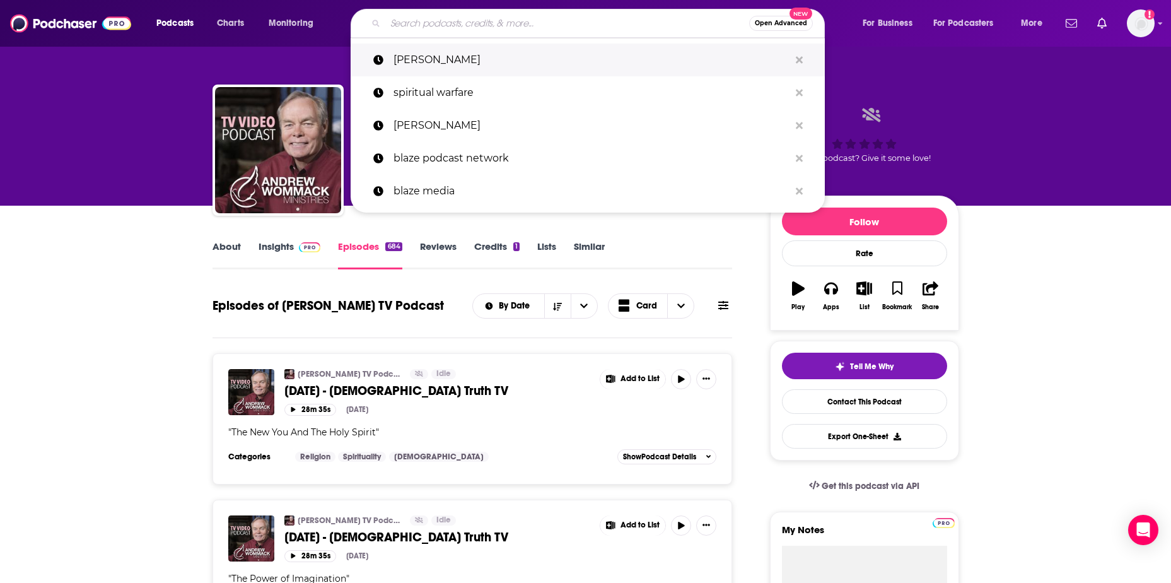
click at [478, 56] on p "[PERSON_NAME]" at bounding box center [592, 60] width 396 height 33
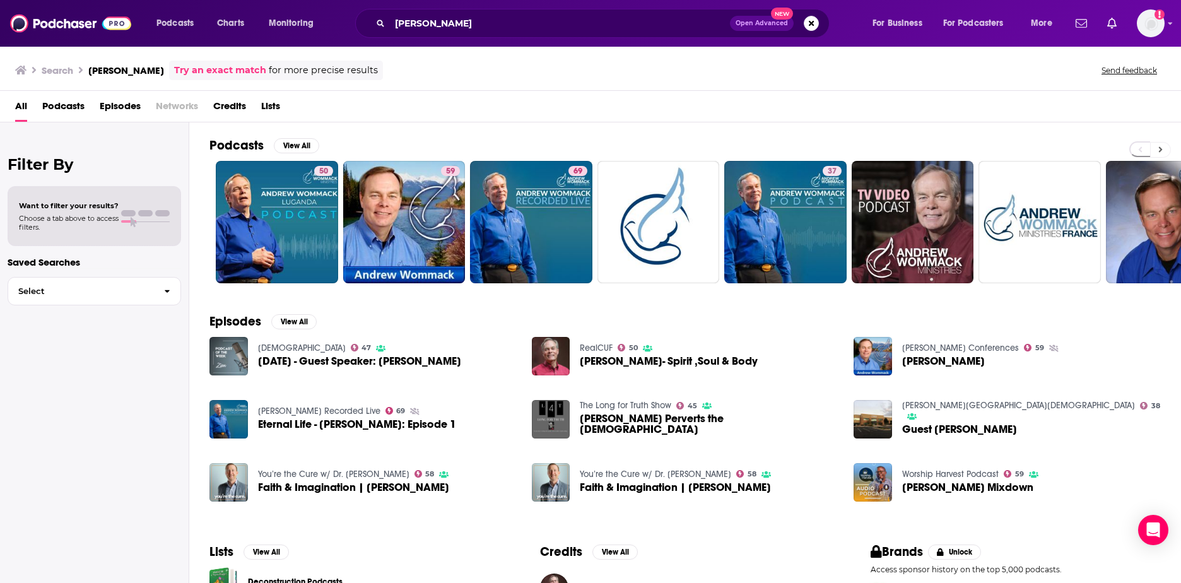
click at [1159, 147] on icon at bounding box center [1161, 150] width 4 height 6
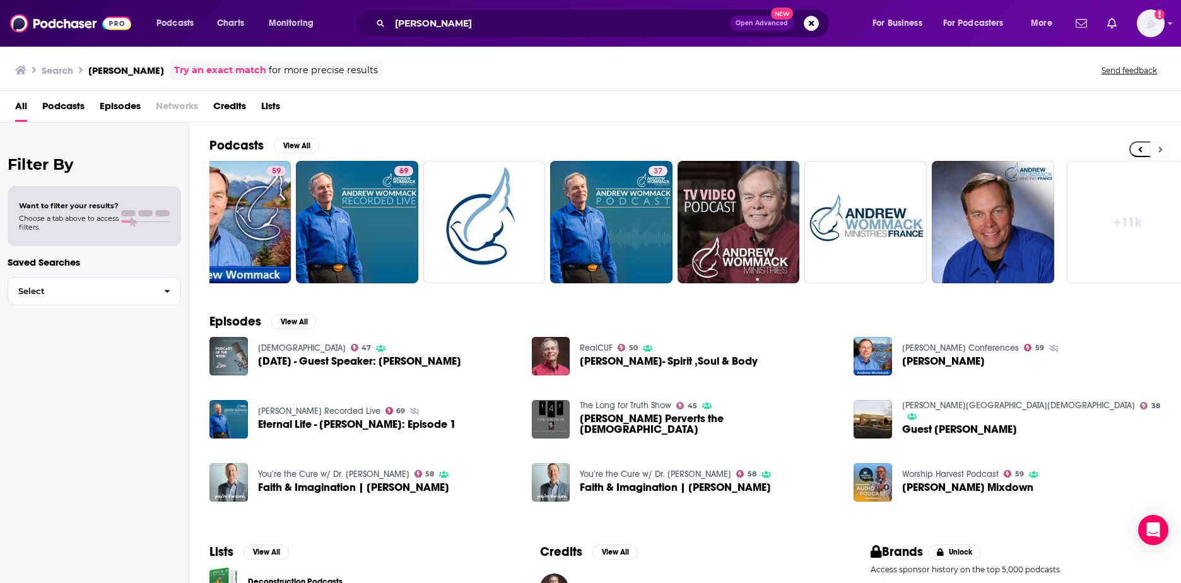
scroll to position [0, 187]
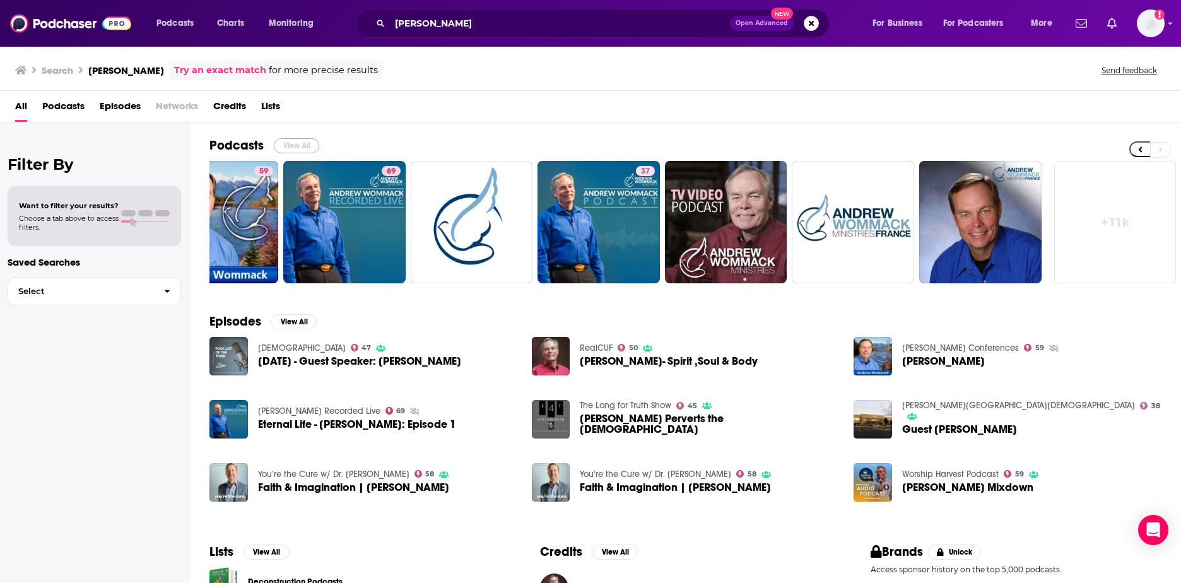
click at [296, 143] on button "View All" at bounding box center [296, 145] width 45 height 15
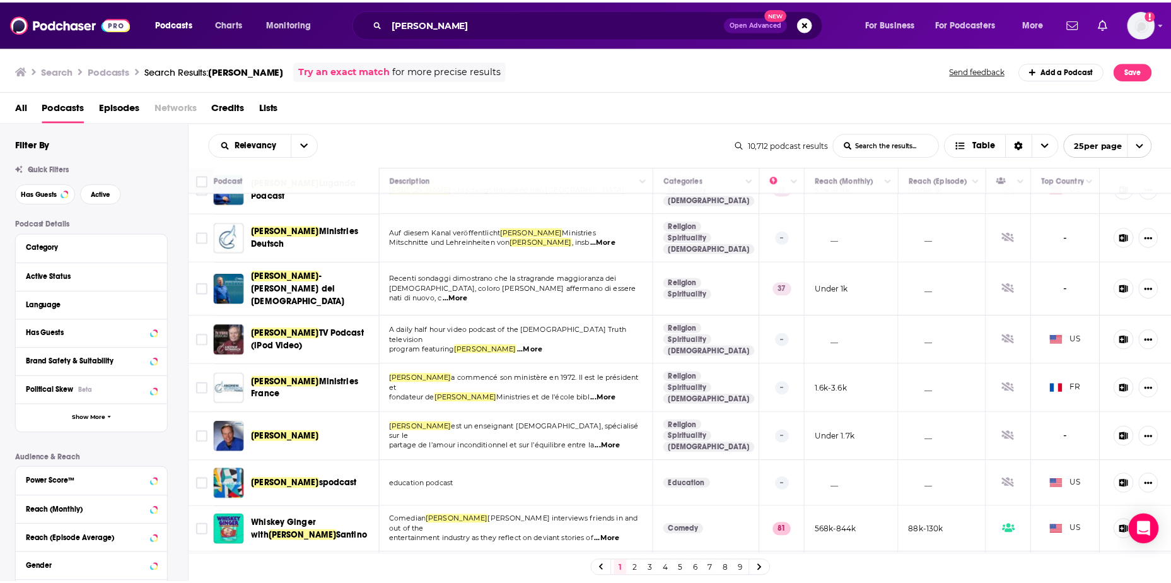
scroll to position [126, 0]
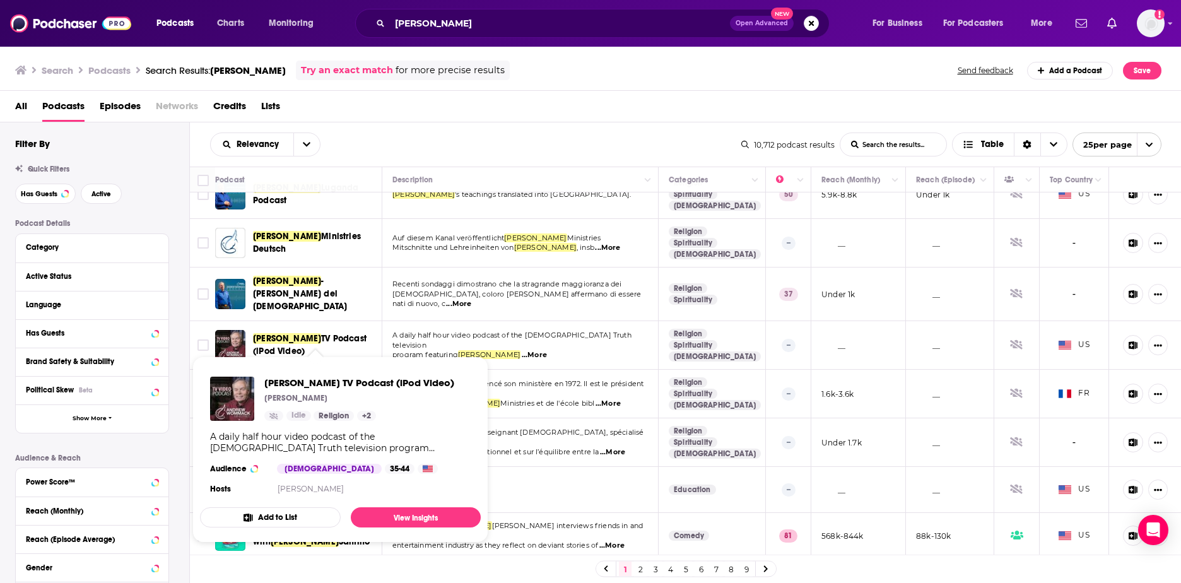
click at [276, 333] on span "[PERSON_NAME]" at bounding box center [287, 338] width 68 height 11
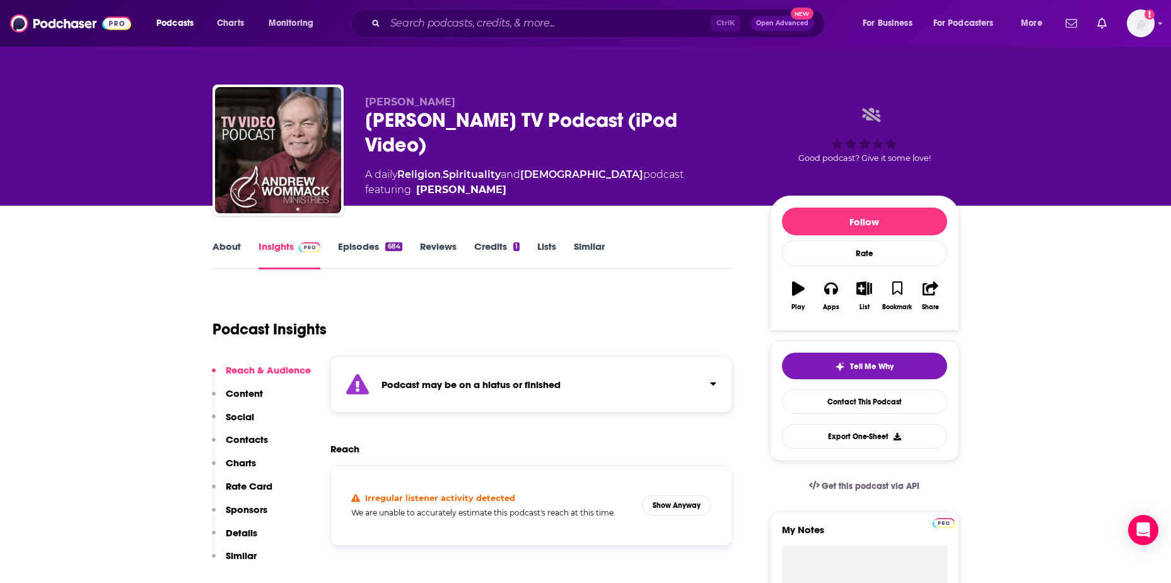
click at [370, 245] on link "Episodes 684" at bounding box center [370, 254] width 64 height 29
